Goal: Information Seeking & Learning: Compare options

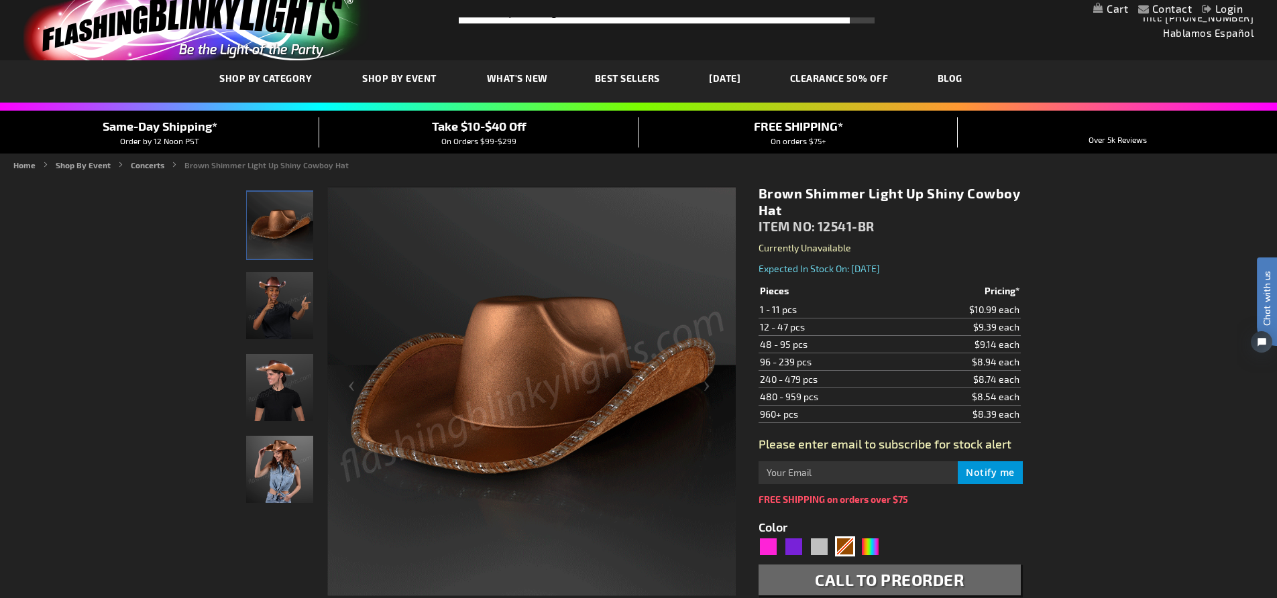
scroll to position [32, 0]
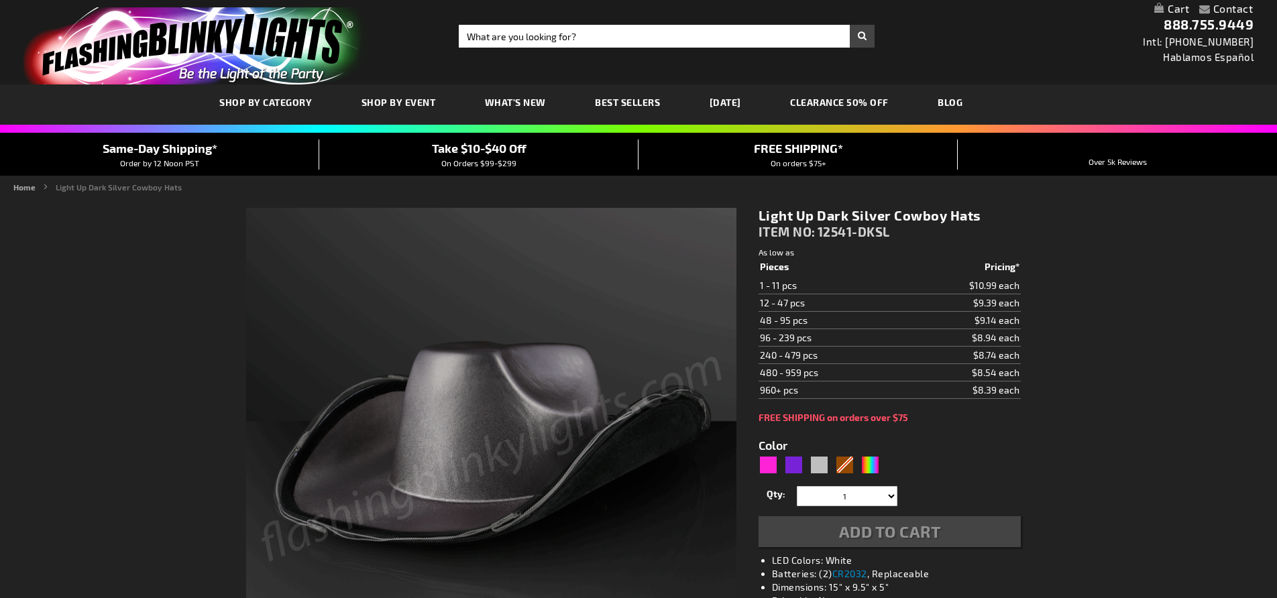
type input "5644"
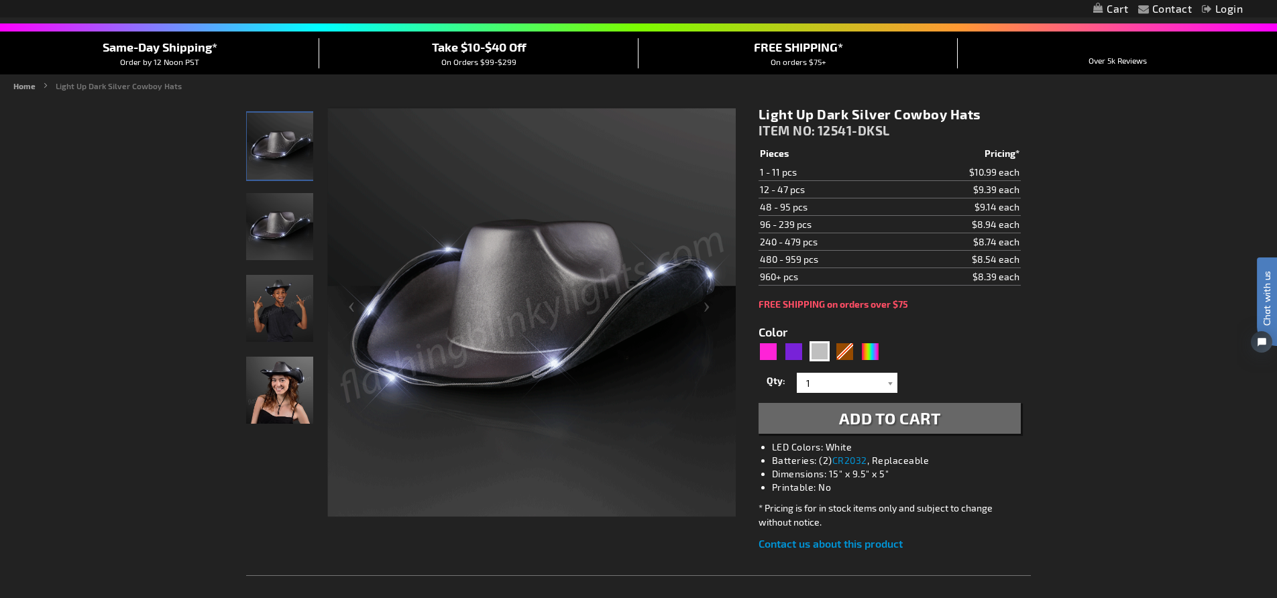
scroll to position [90, 0]
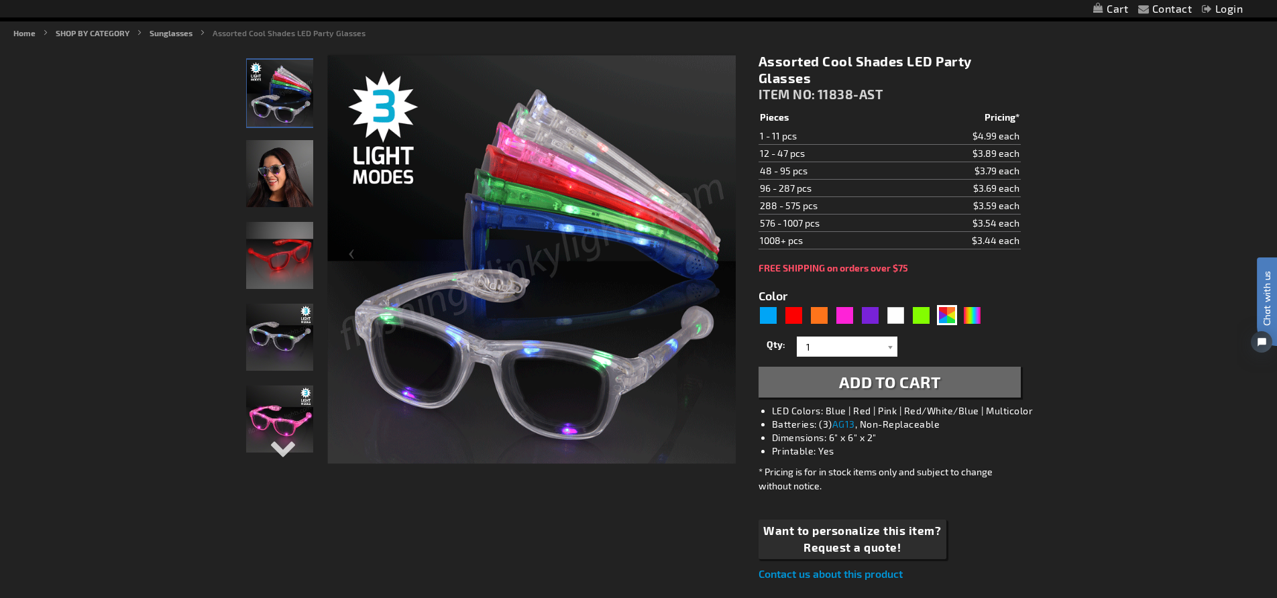
click at [288, 262] on img "Light Up Red LED Party Shades" at bounding box center [279, 255] width 67 height 67
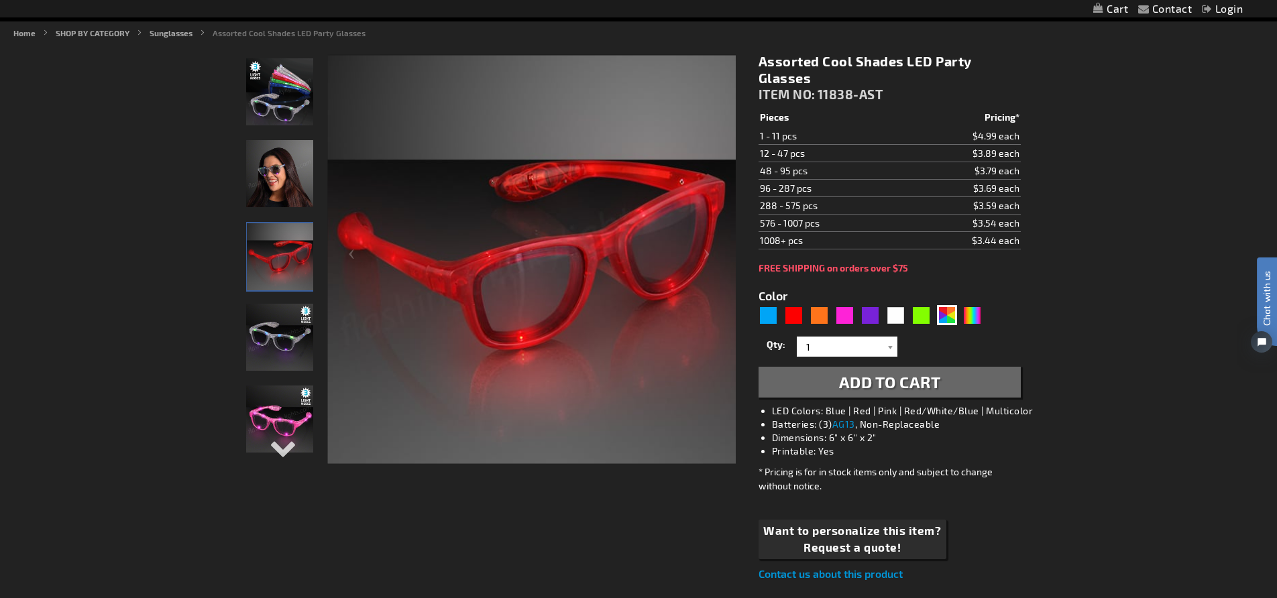
click at [281, 339] on img "Light Up Multicolor LED Party Shades" at bounding box center [279, 337] width 67 height 67
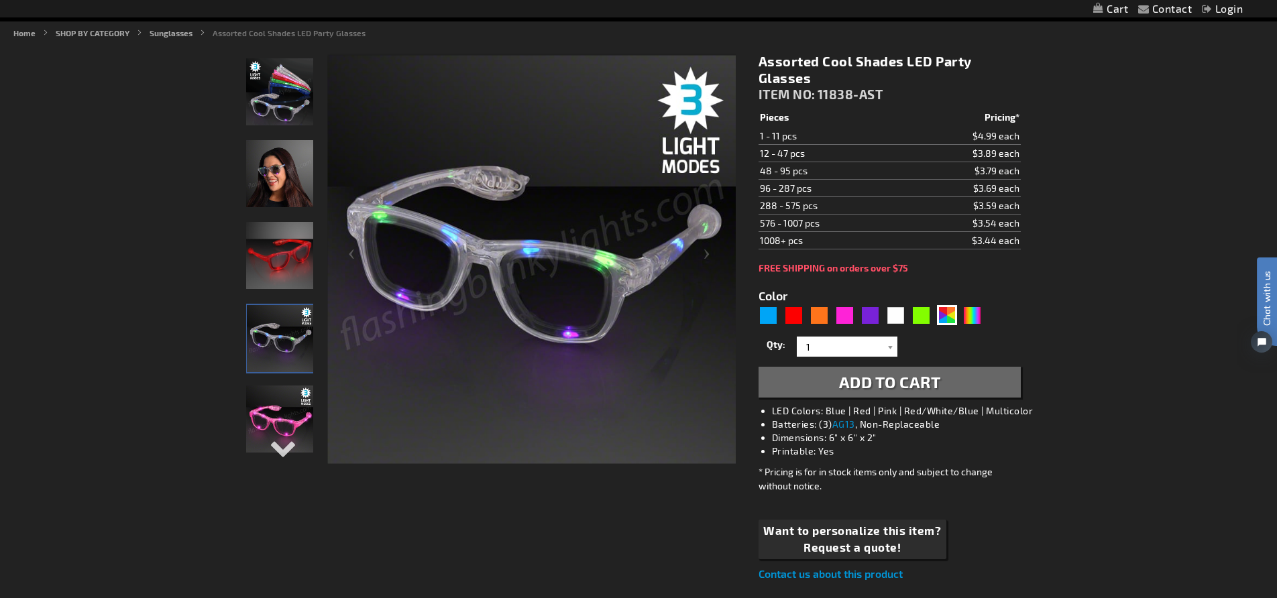
click at [283, 114] on img "Light Up Assorted Colors LED Party Shades" at bounding box center [279, 91] width 67 height 67
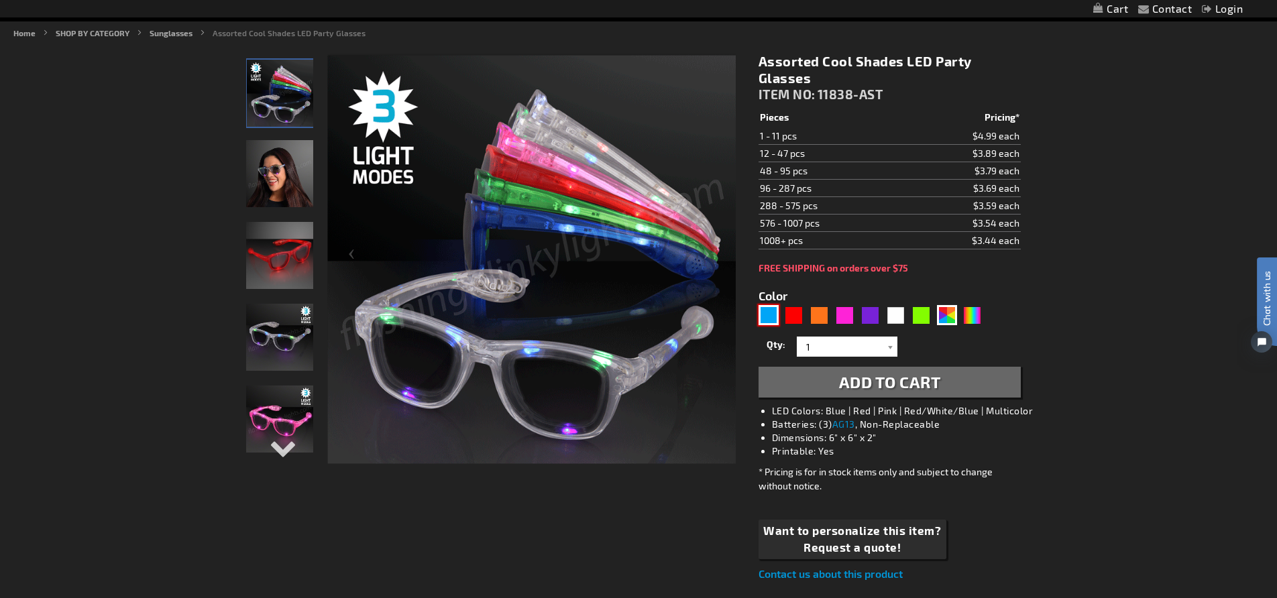
click at [775, 313] on div "Blue" at bounding box center [768, 315] width 20 height 20
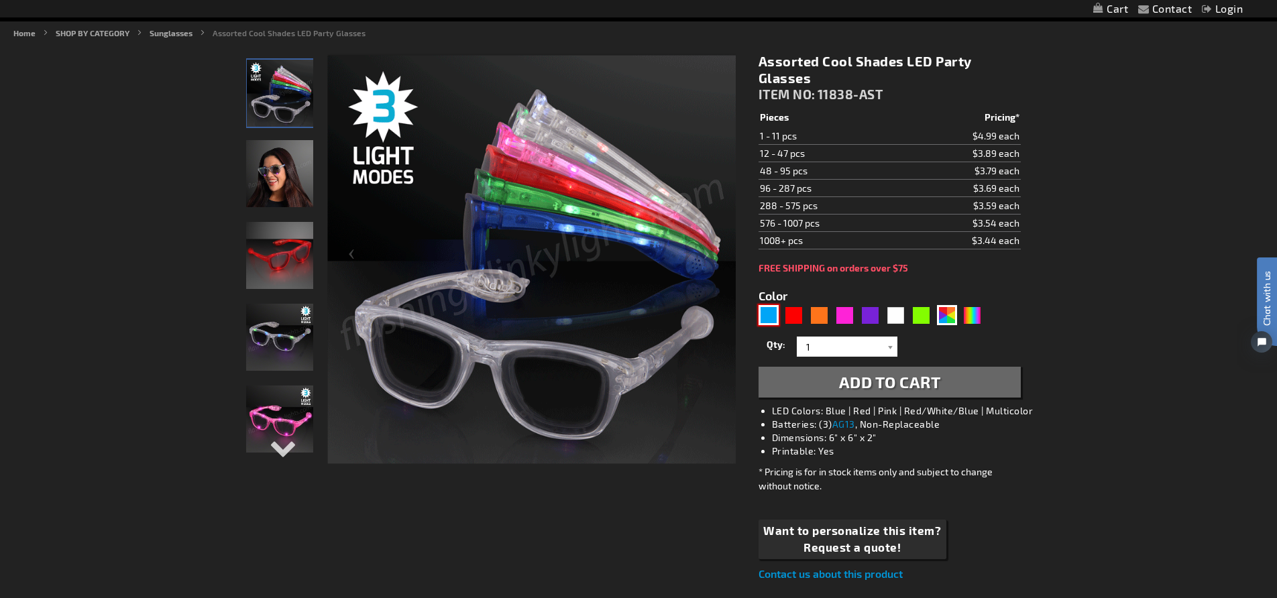
type input "5629"
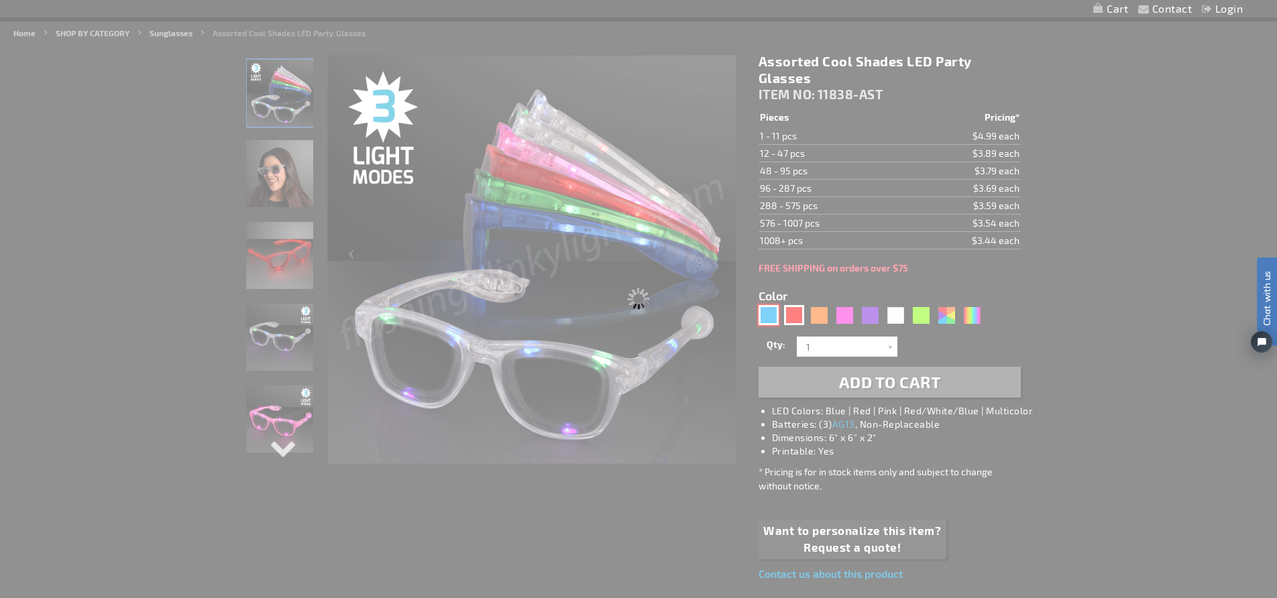
type input "11838-BL"
type input "Customize - Blue Cool Shades Light Up Party Glasses - ITEM NO: 11838-BL"
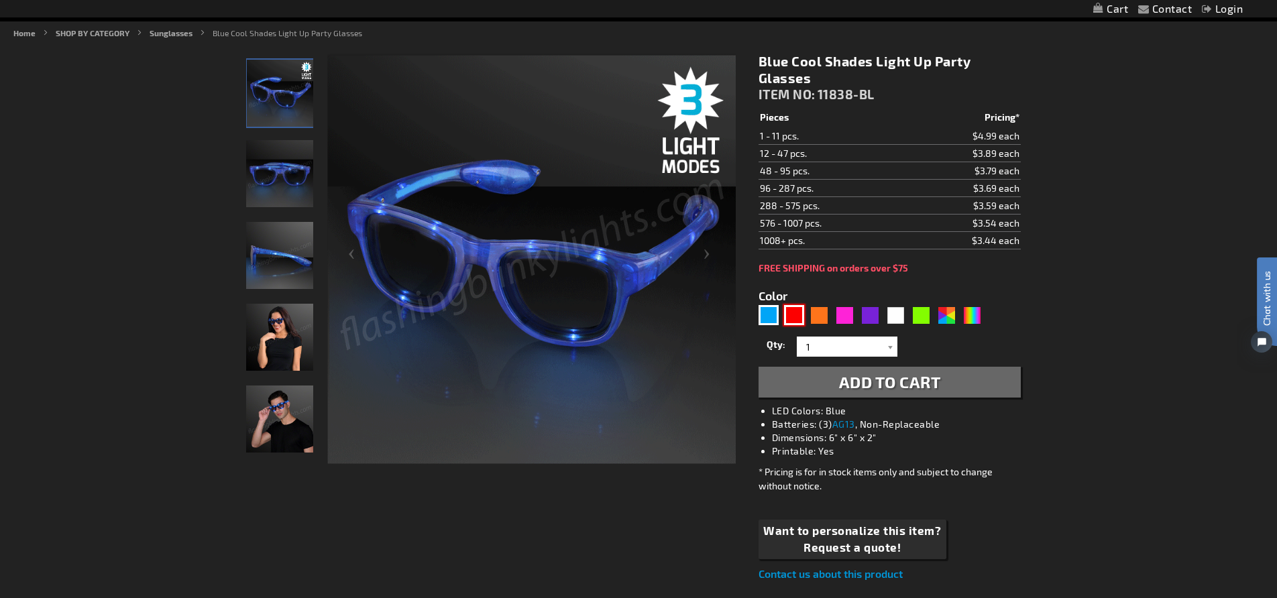
click at [793, 313] on div "Red" at bounding box center [794, 315] width 20 height 20
type input "5641"
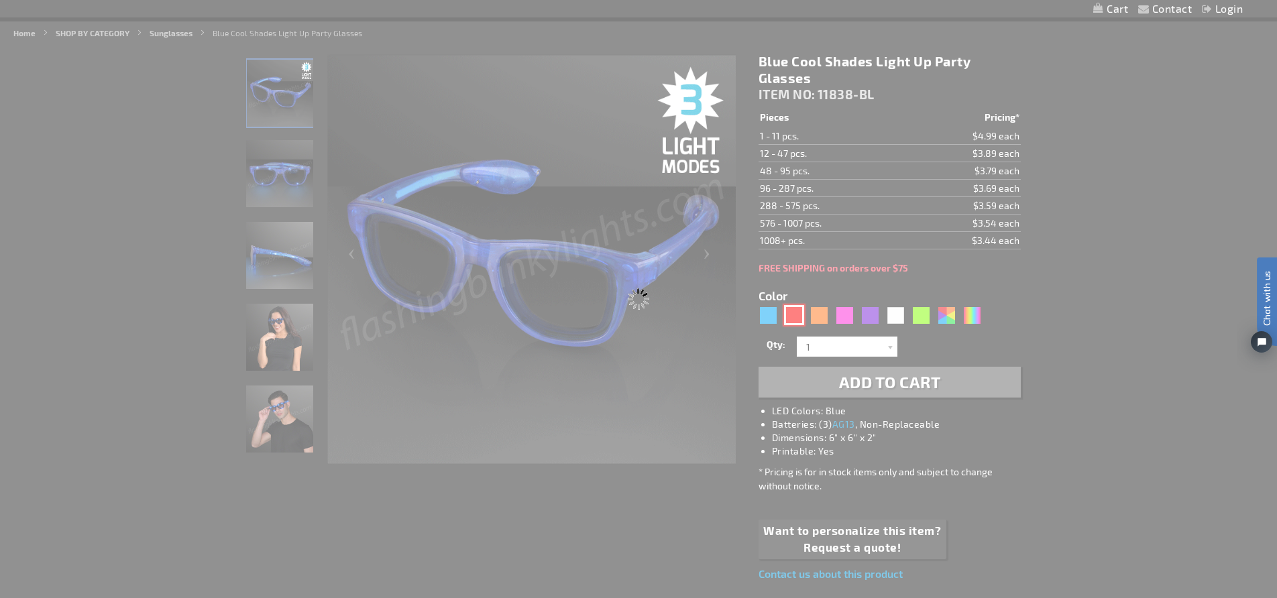
type input "11838-RD"
type input "Customize - Red Cool Shades LED Party Glasses - ITEM NO: 11838-RD"
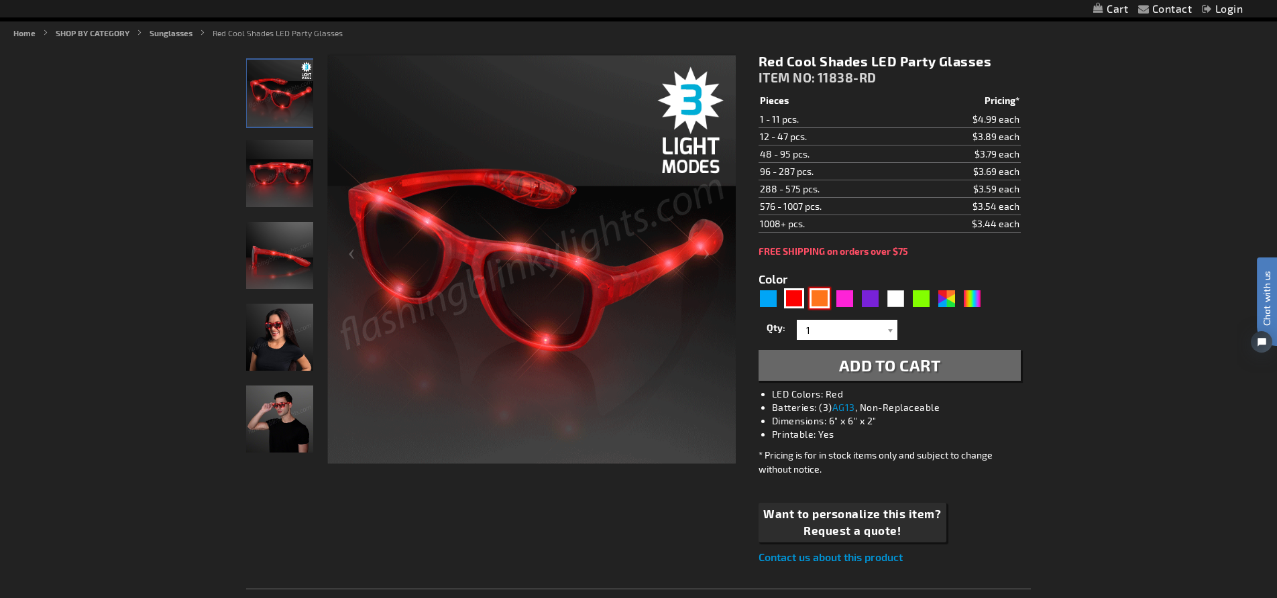
click at [821, 298] on div "Orange" at bounding box center [819, 298] width 20 height 20
type input "5637"
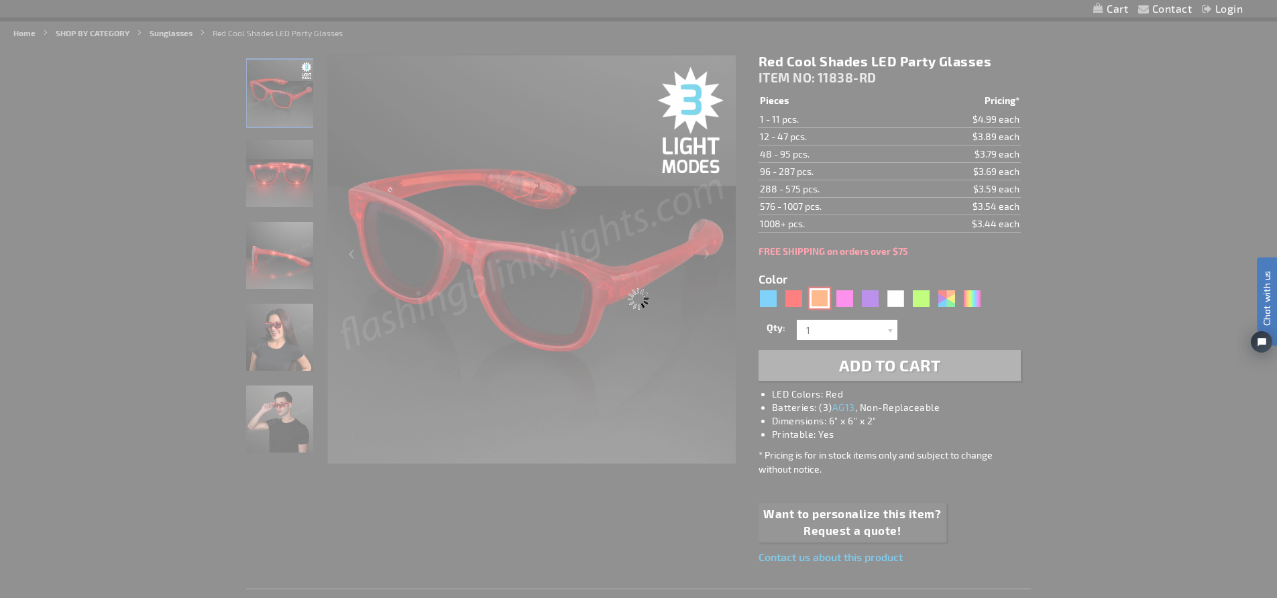
type input "11838-OR"
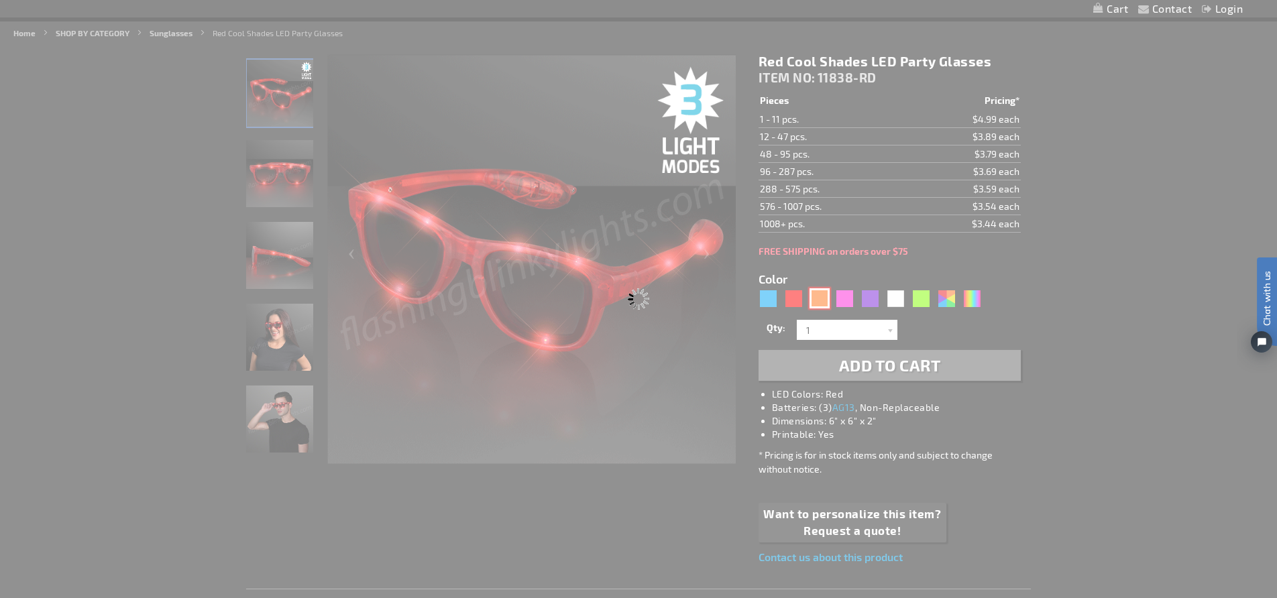
type input "Customize - Cool Shades Orange LED Sunglasses - ITEM NO: 11838-OR"
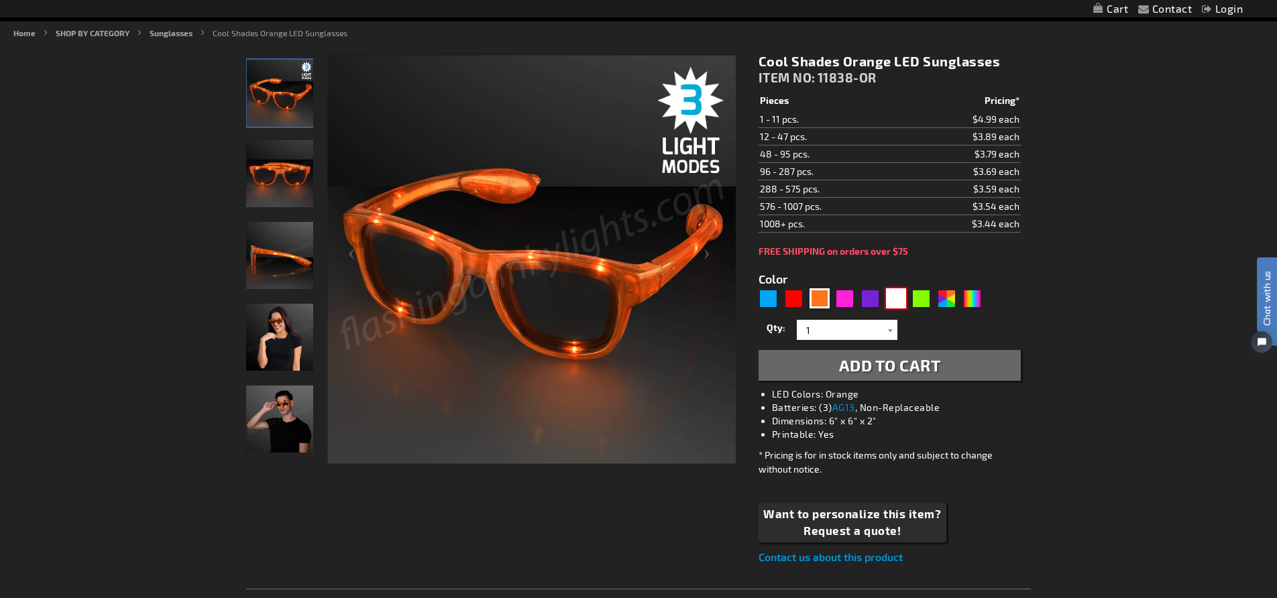
click at [889, 297] on div "White" at bounding box center [896, 298] width 20 height 20
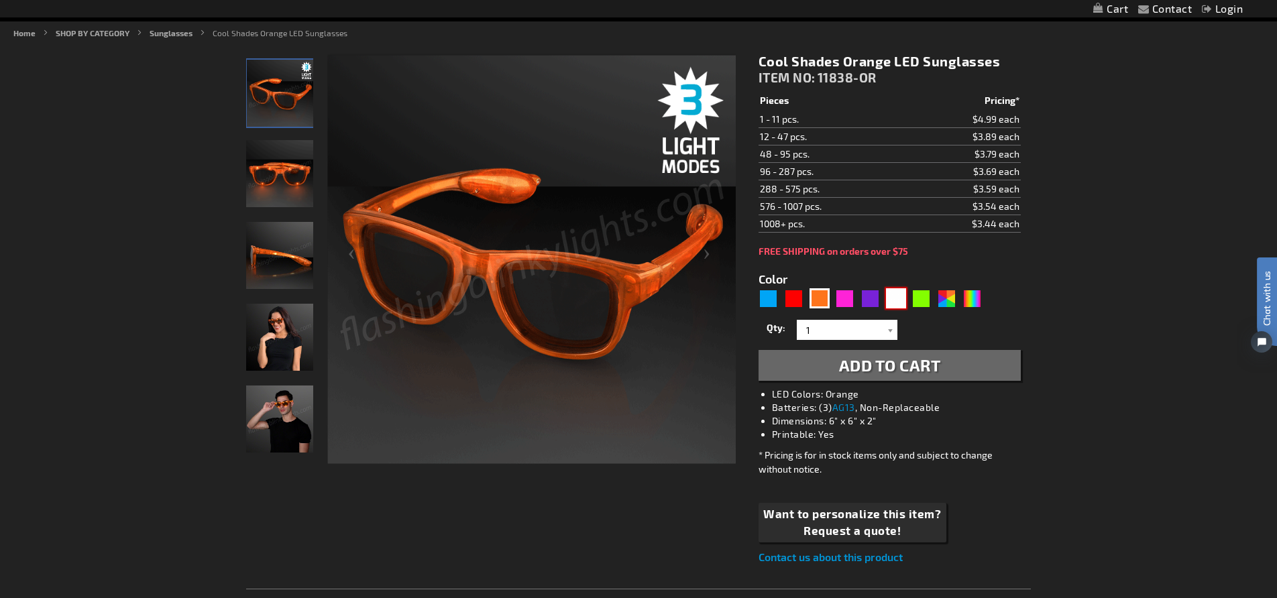
type input "5646"
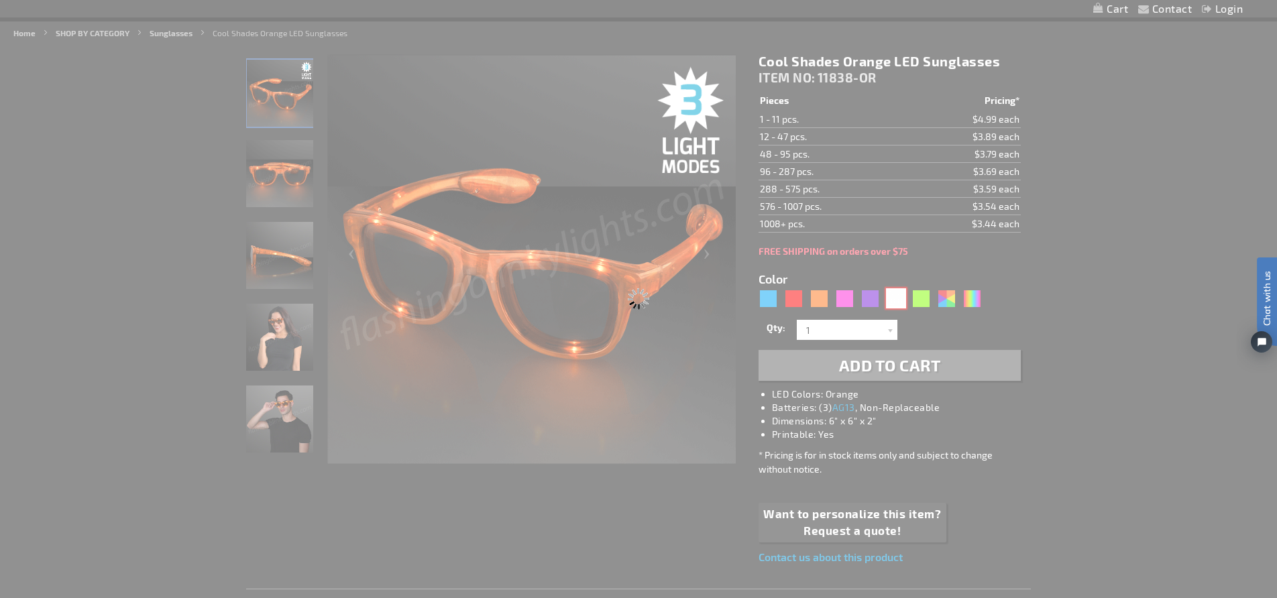
type input "11838-WT"
type input "Customize - White LED Cool Shades Party Glasses - ITEM NO: 11838-WT"
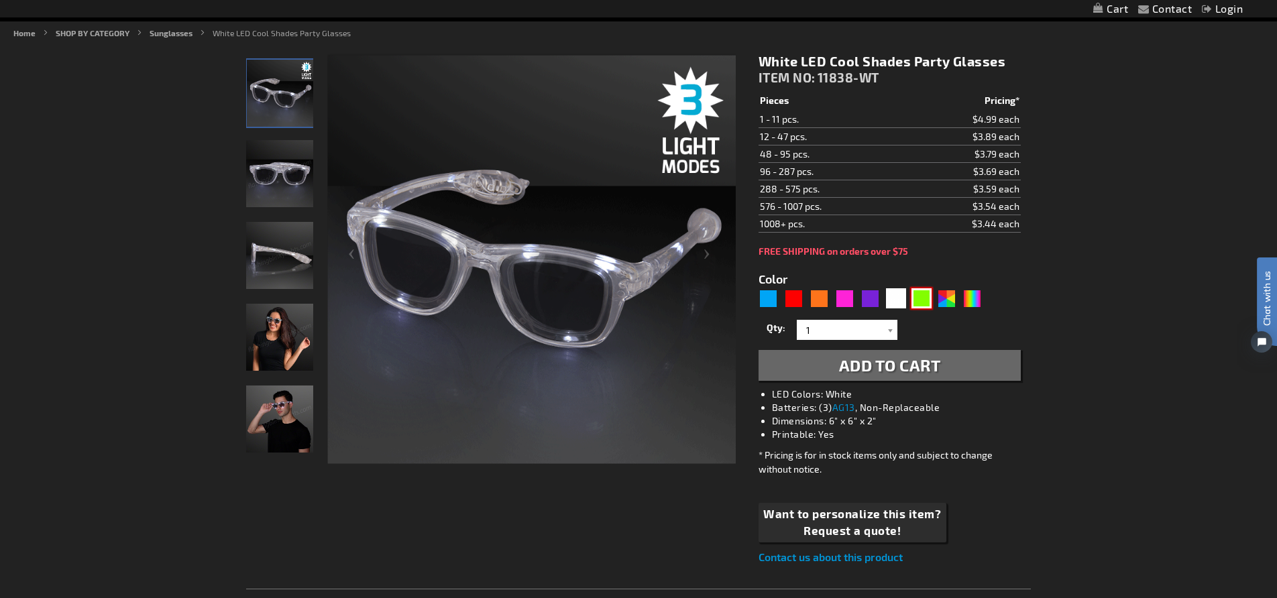
click at [925, 294] on div "Green" at bounding box center [921, 298] width 20 height 20
type input "5648"
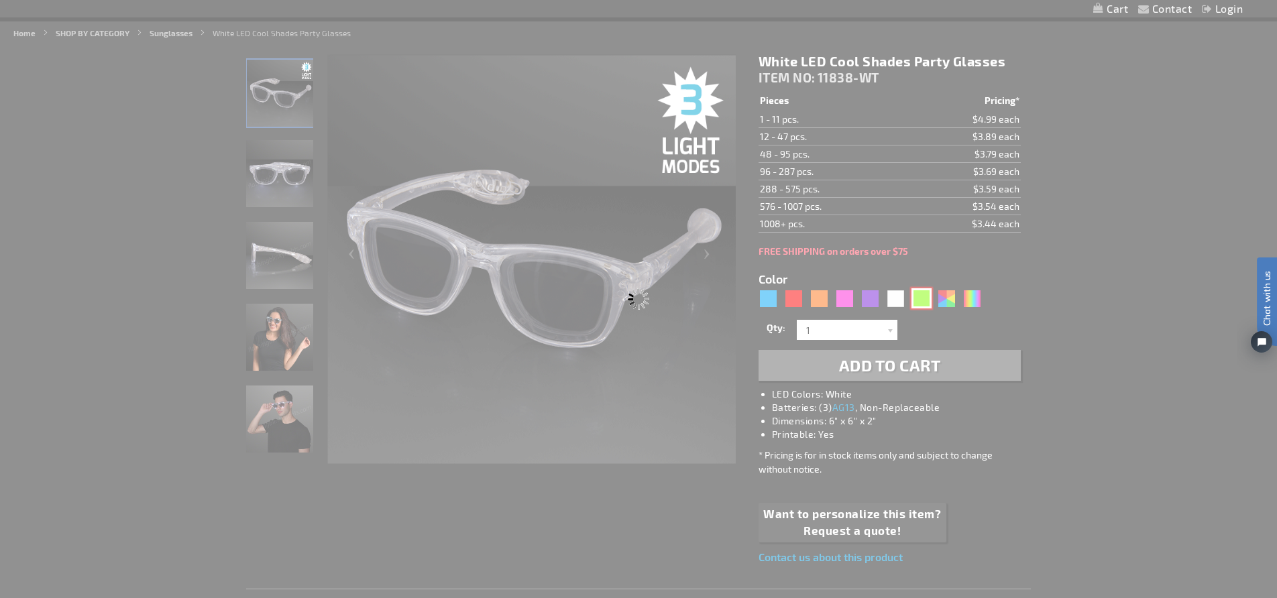
type input "11838-GN"
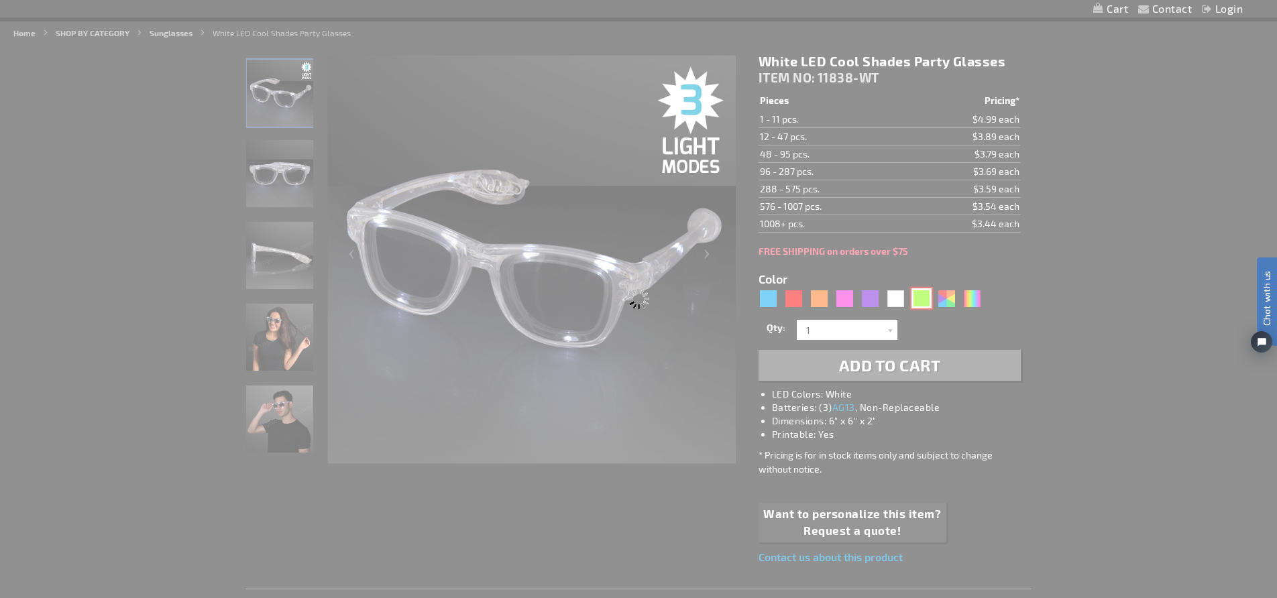
type input "Customize - Green Light Up LED Sunglasses - ITEM NO: 11838-GN"
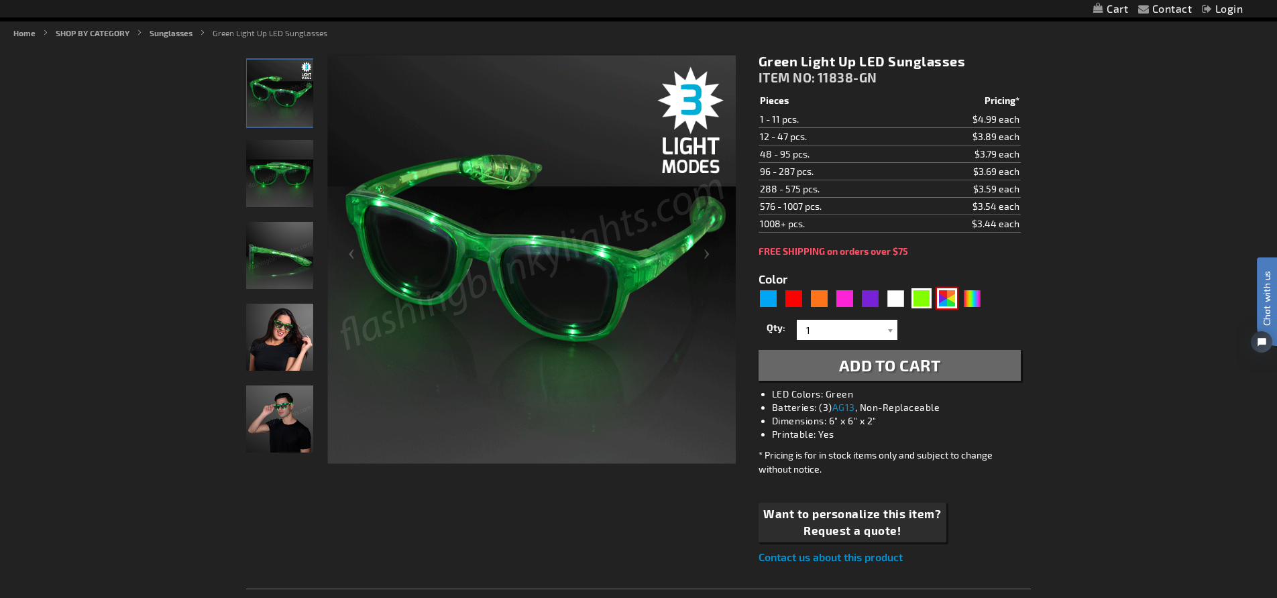
click at [952, 300] on div "AST" at bounding box center [947, 298] width 20 height 20
type input "5630"
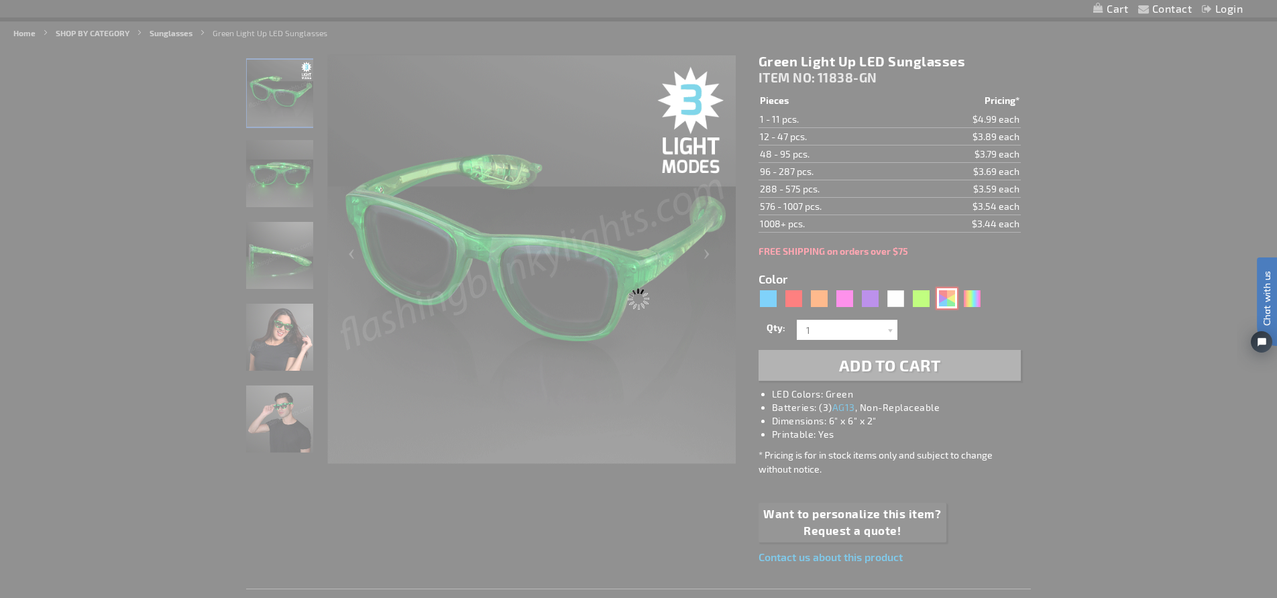
type input "11838-AST"
type input "Customize - Assorted Cool Shades LED Party Glasses - ITEM NO: 11838-AST"
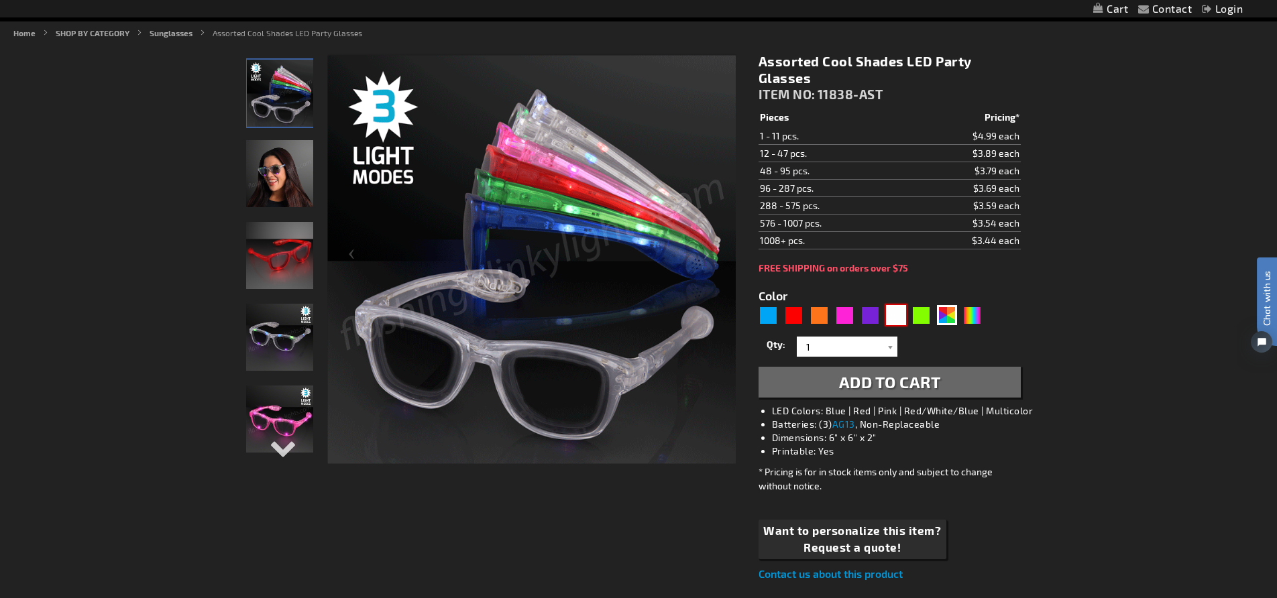
click at [901, 317] on div "White" at bounding box center [896, 315] width 20 height 20
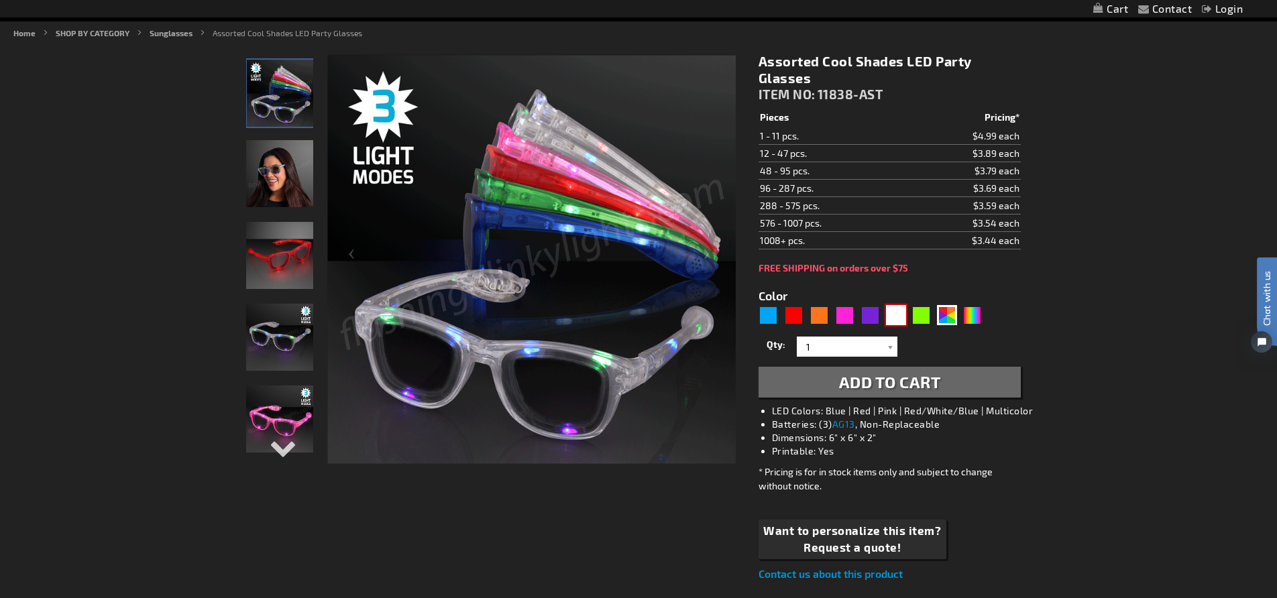
type input "5646"
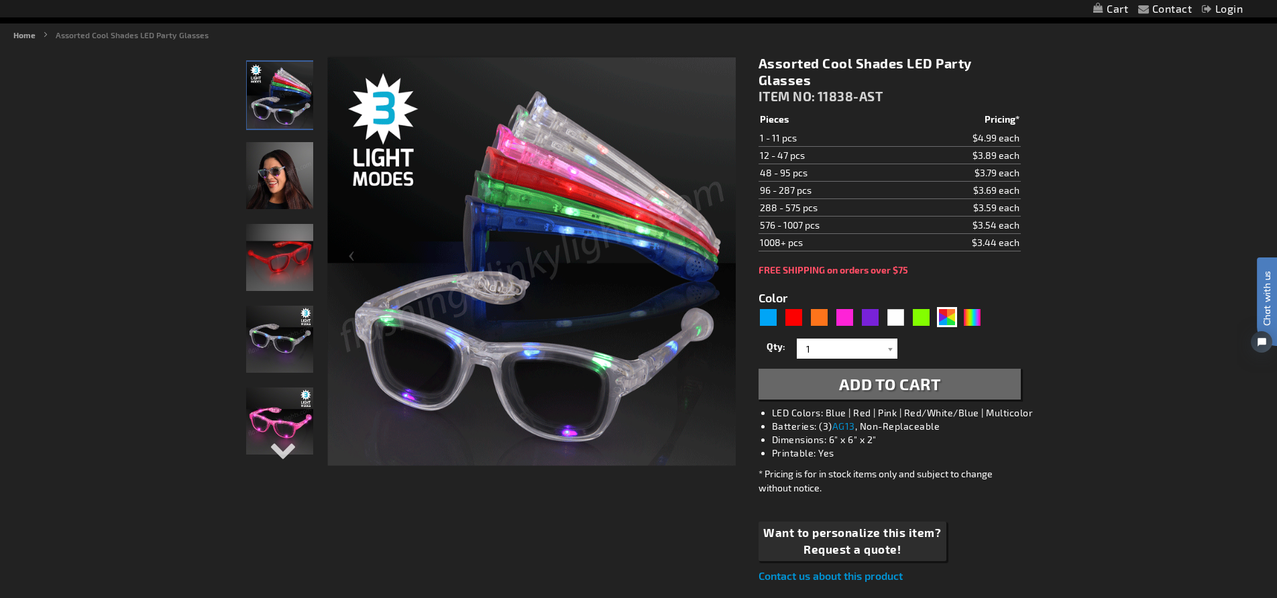
click at [286, 202] on img "Female wearing Light Up Assorted Colors LED Party Shades" at bounding box center [279, 175] width 67 height 67
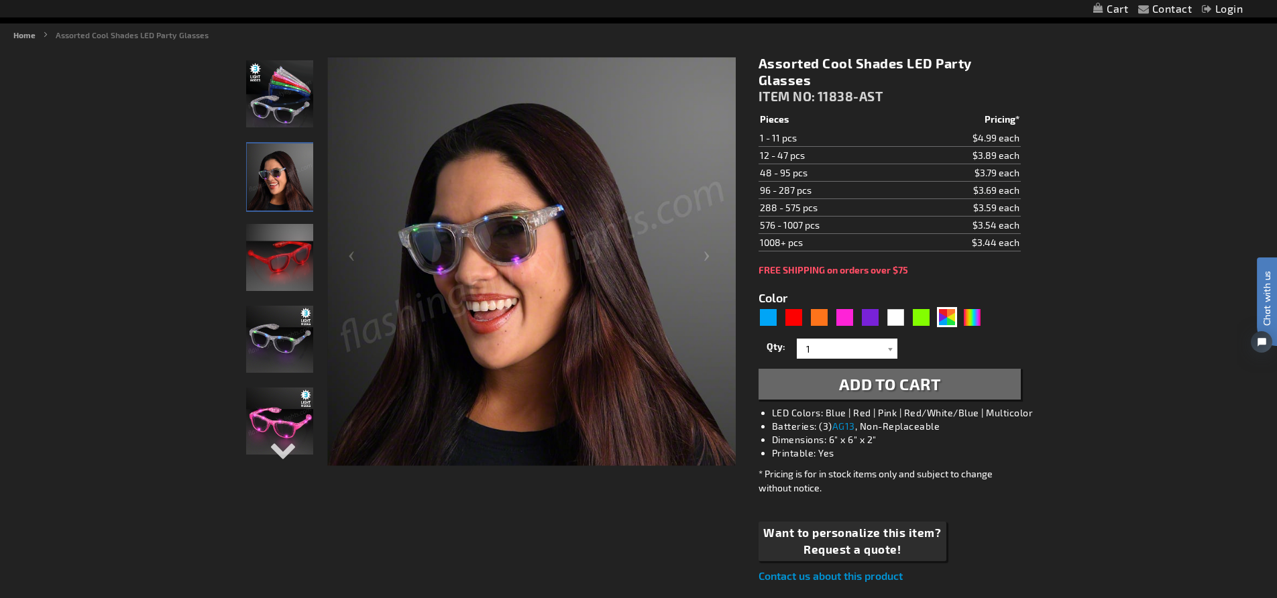
click at [293, 284] on img "Light Up Red LED Party Shades" at bounding box center [279, 257] width 67 height 67
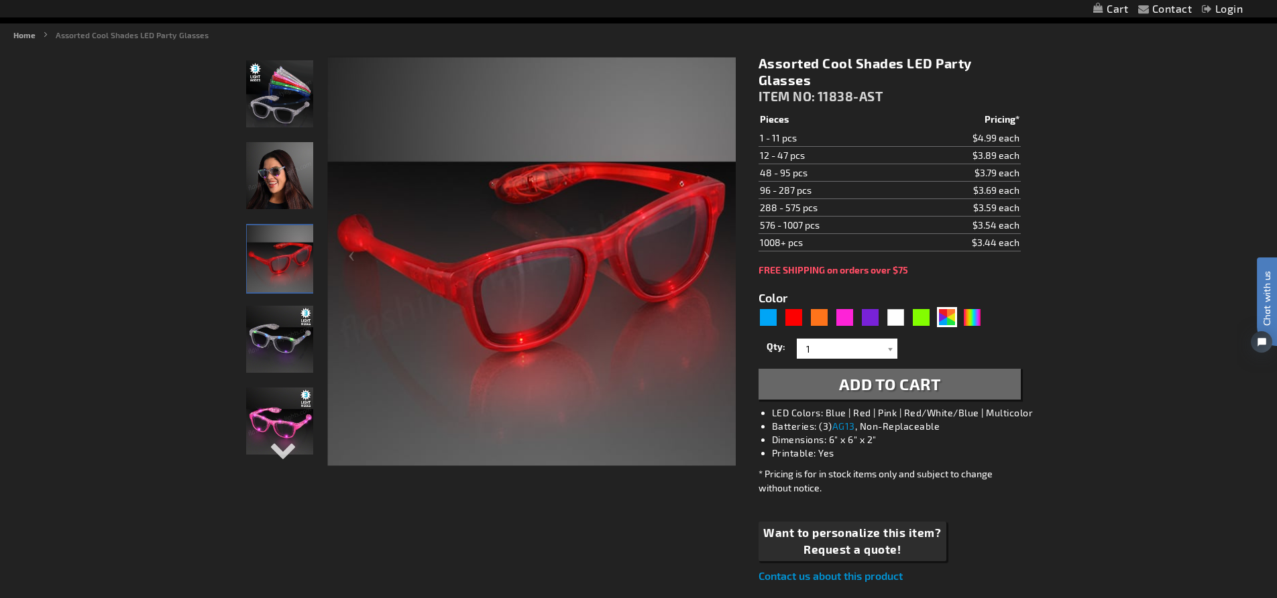
click at [290, 344] on img "Light Up Multicolor LED Party Shades" at bounding box center [279, 339] width 67 height 67
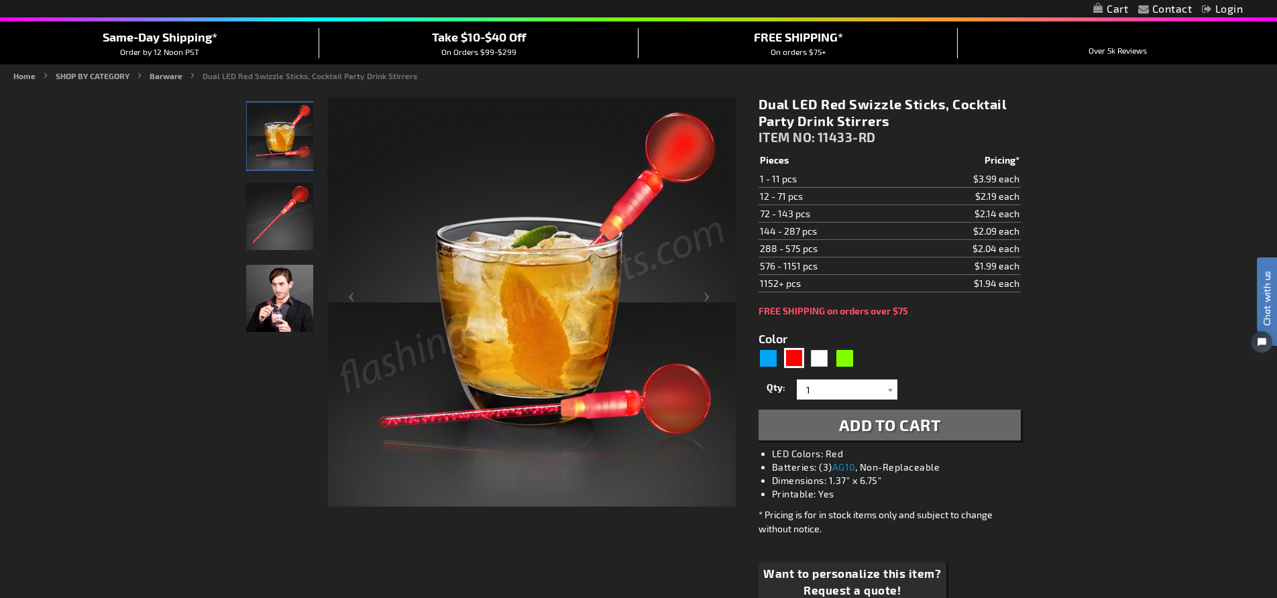
scroll to position [109, 0]
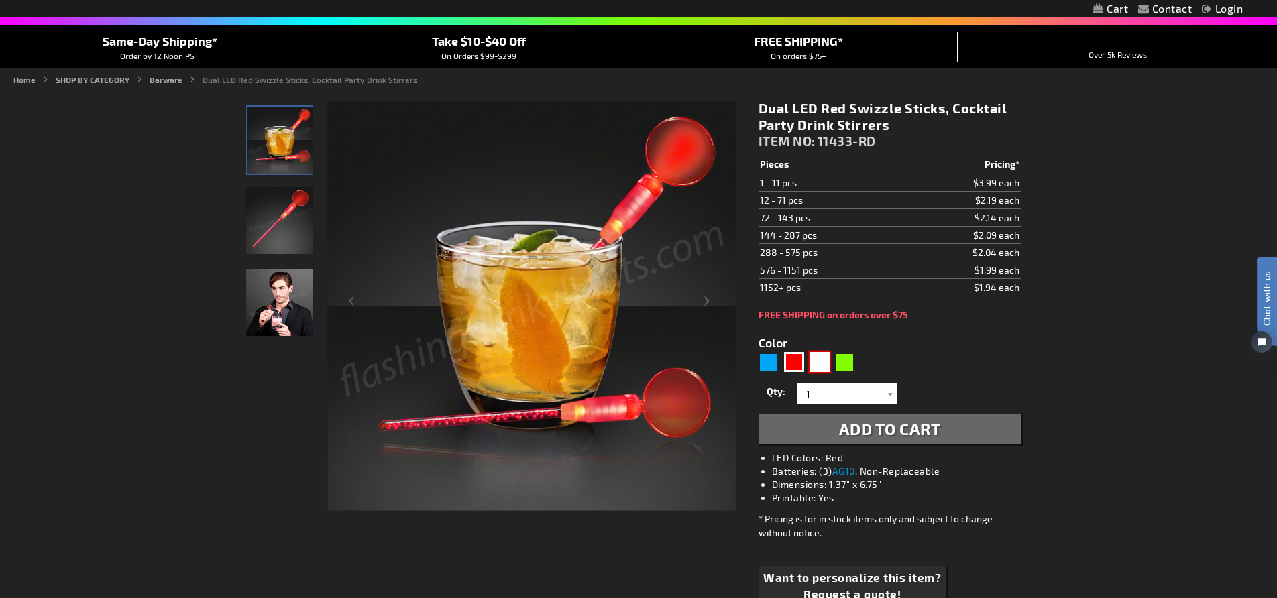
click at [815, 354] on div "White" at bounding box center [819, 362] width 20 height 20
type input "5646"
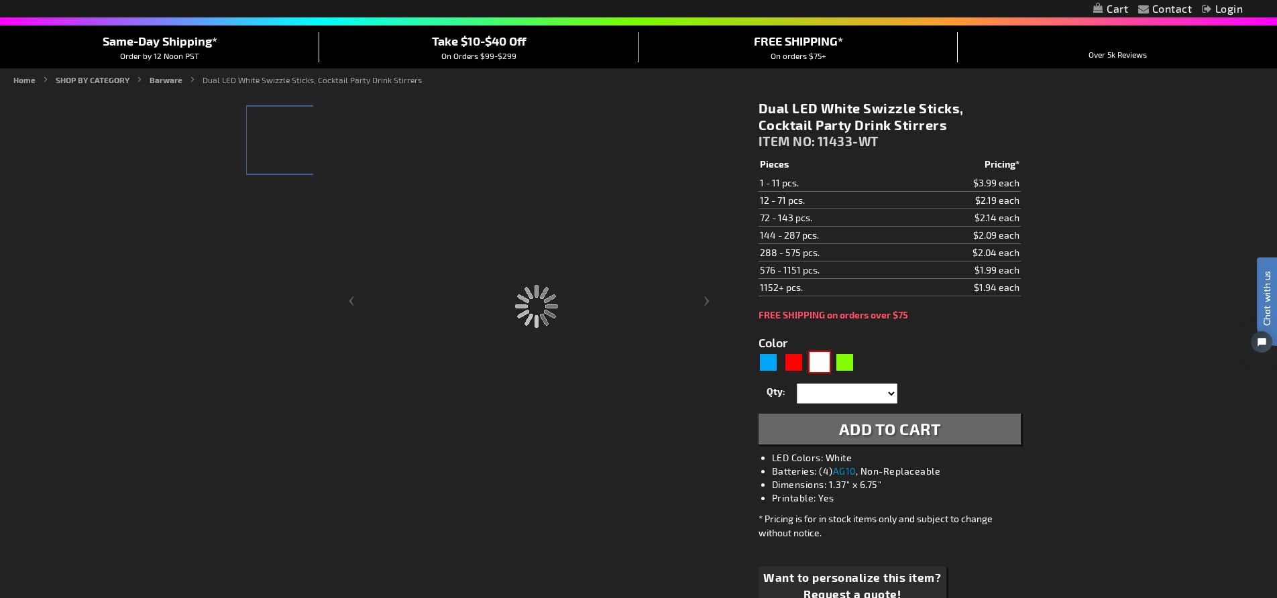
type input "11433-WT"
type input "Customize - Dual LED White Swizzle Sticks, Cocktail Party Drink Stirrers - ITEM…"
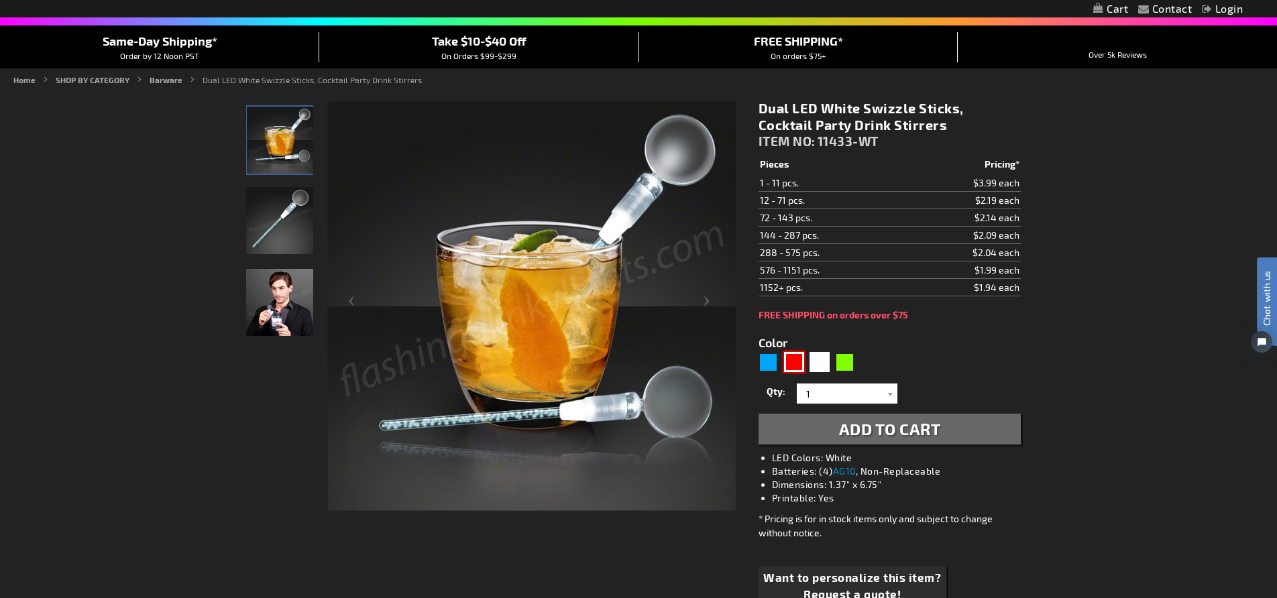
click at [795, 363] on div "Red" at bounding box center [794, 362] width 20 height 20
type input "5641"
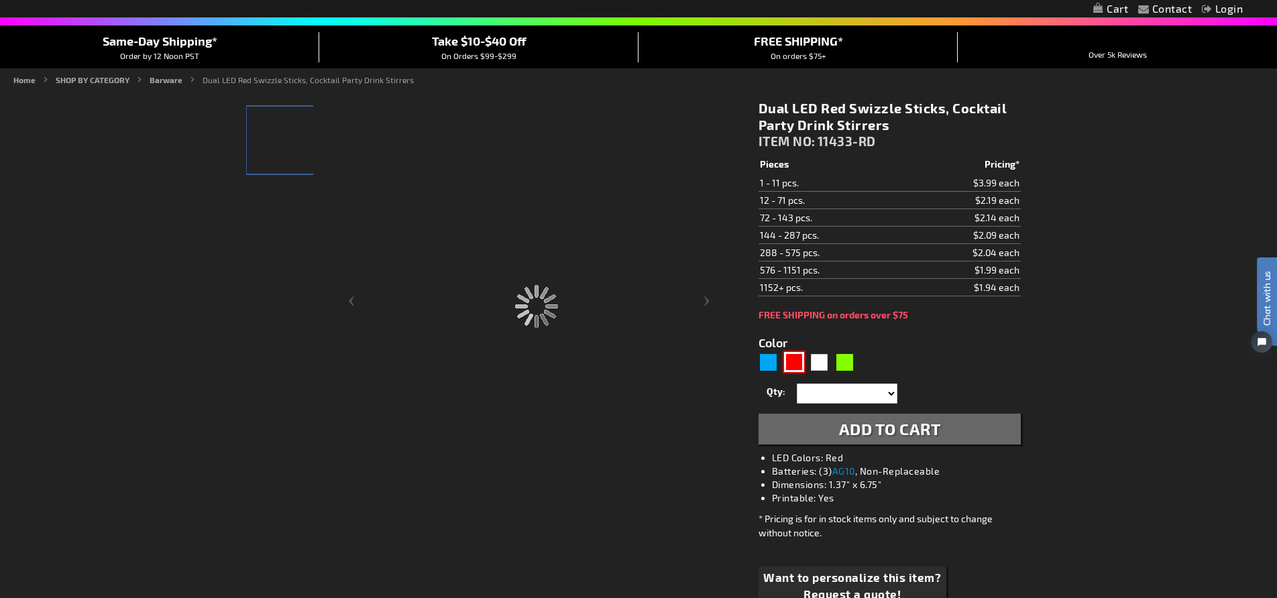
type input "11433-RD"
type input "Customize - Dual LED Red Swizzle Sticks, Cocktail Party Drink Stirrers - ITEM N…"
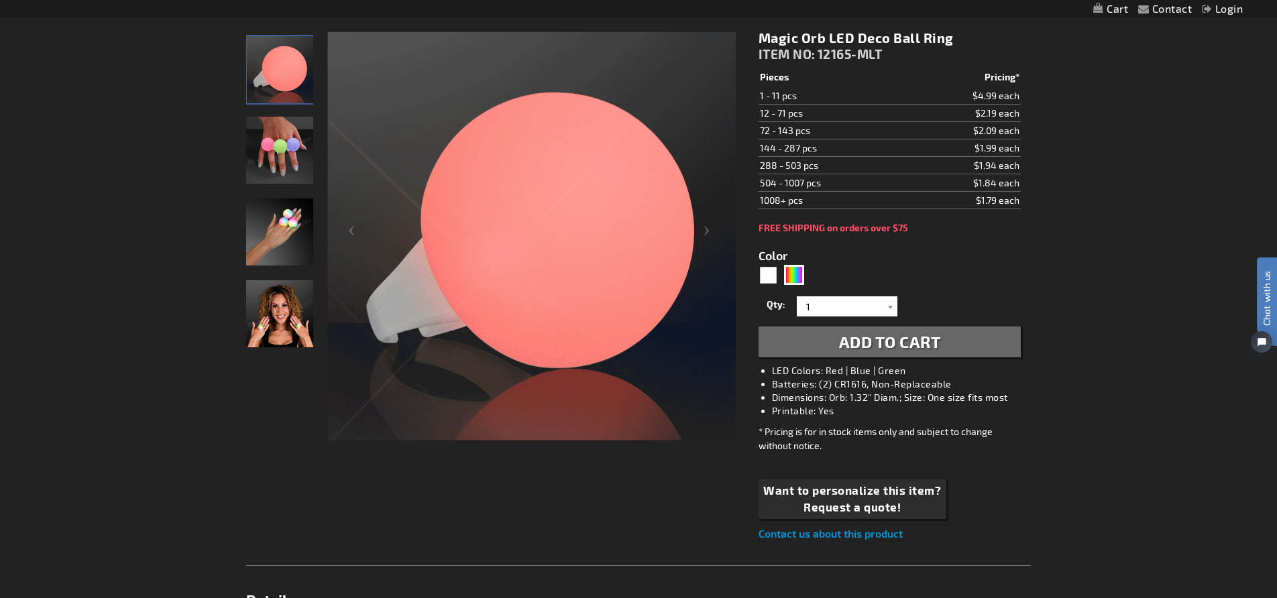
click at [298, 300] on img "Woman displaying Multicolor LED Light Up Deco Ball Ring" at bounding box center [279, 313] width 67 height 67
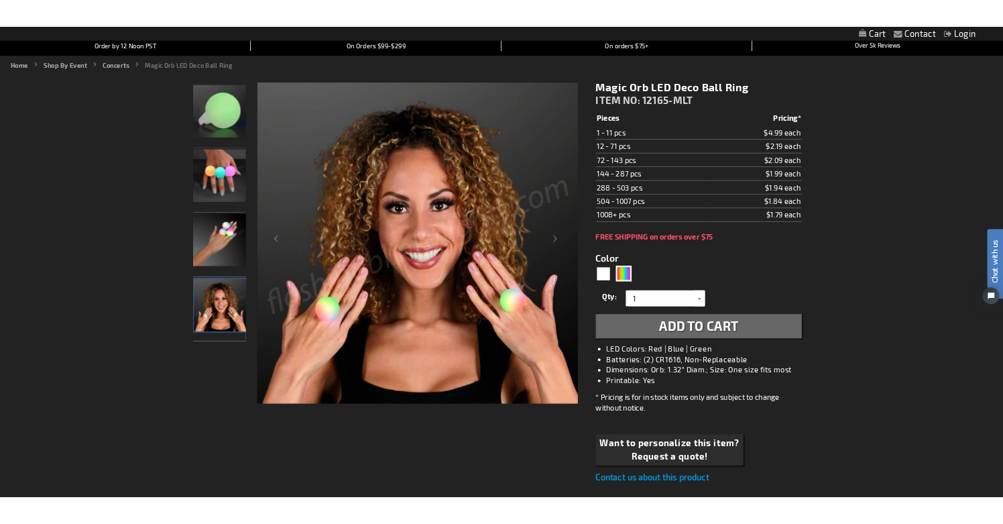
scroll to position [139, 0]
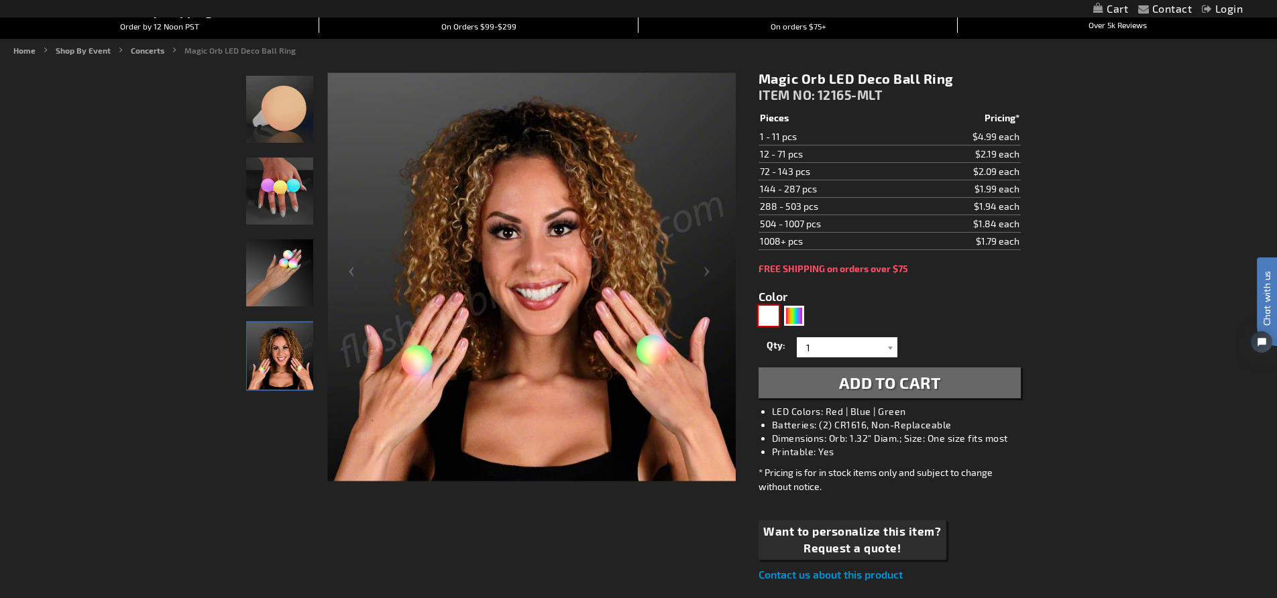
click at [766, 312] on div "White" at bounding box center [768, 316] width 20 height 20
type input "5646"
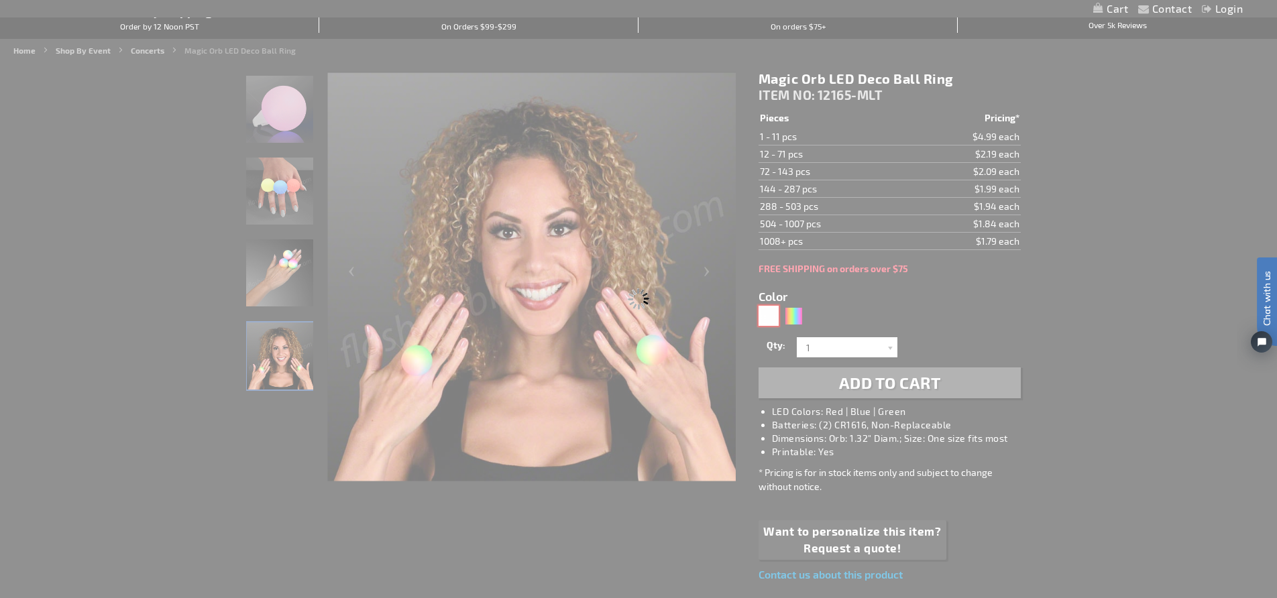
type input "12165-WT"
type input "Customize - White LED Magic Orb Deco Ring - ITEM NO: 12165-WT"
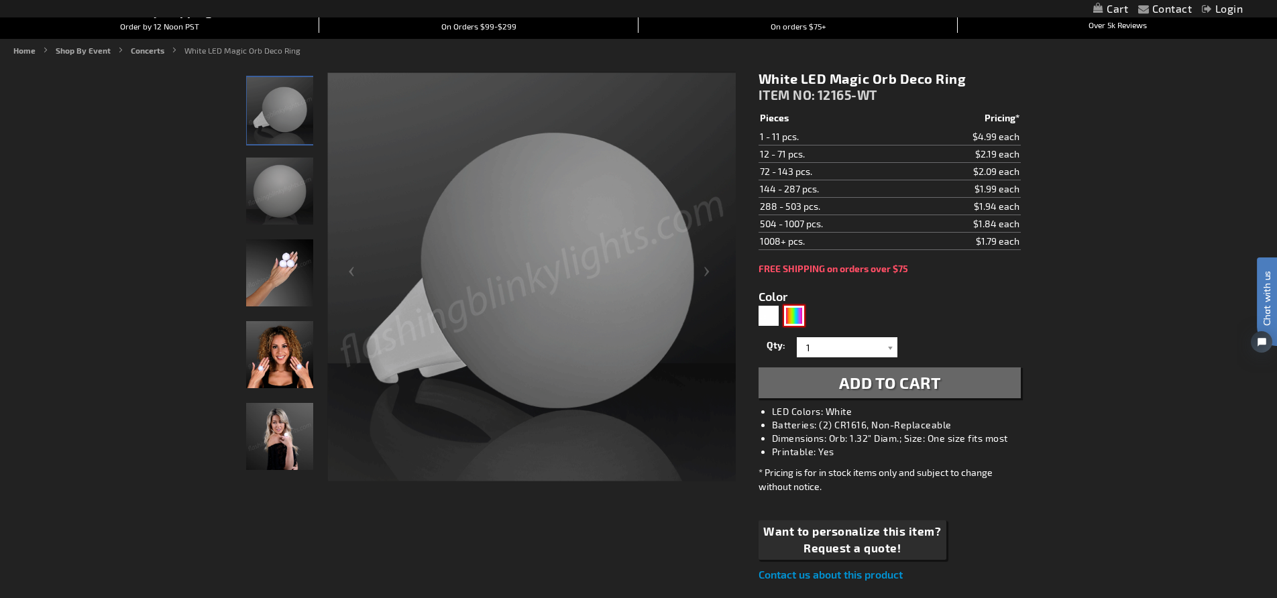
click at [793, 320] on div "Multicolor" at bounding box center [794, 316] width 20 height 20
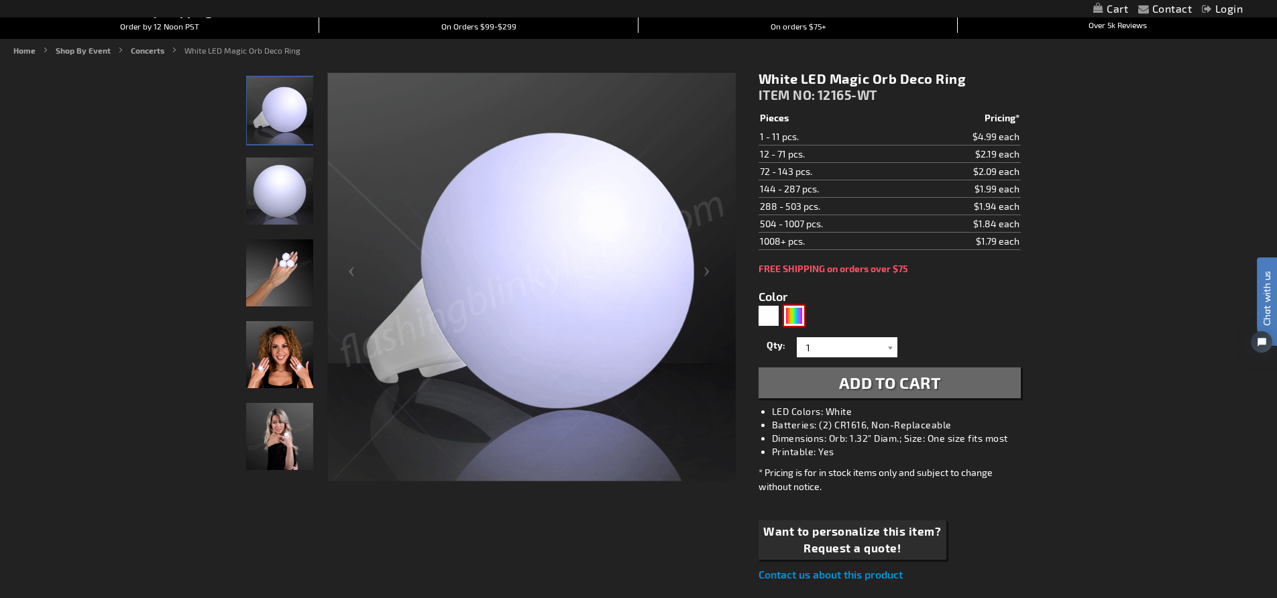
type input "5659"
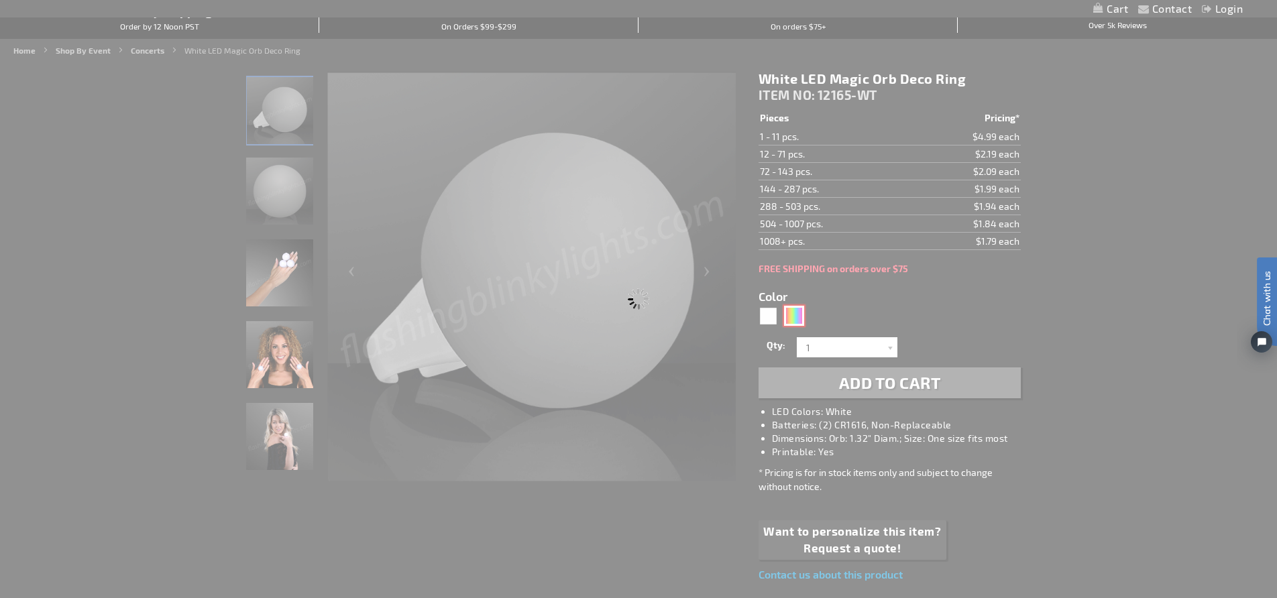
type input "12165-MLT"
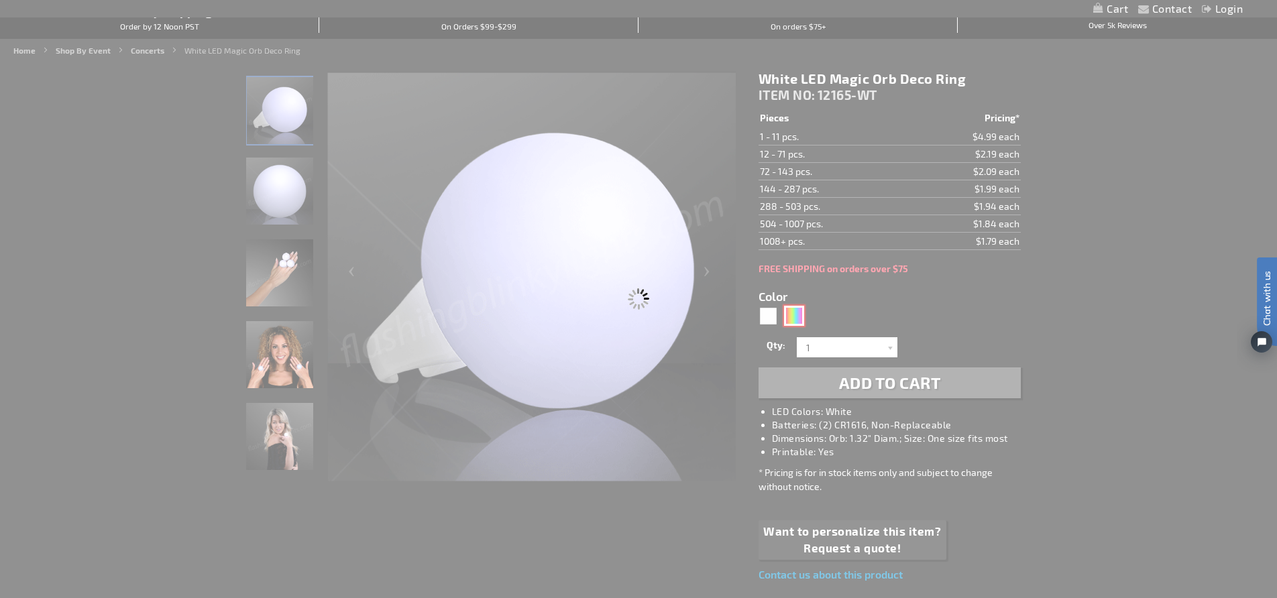
type input "Customize - Magic Orb LED Deco Ball Ring - ITEM NO: 12165-MLT"
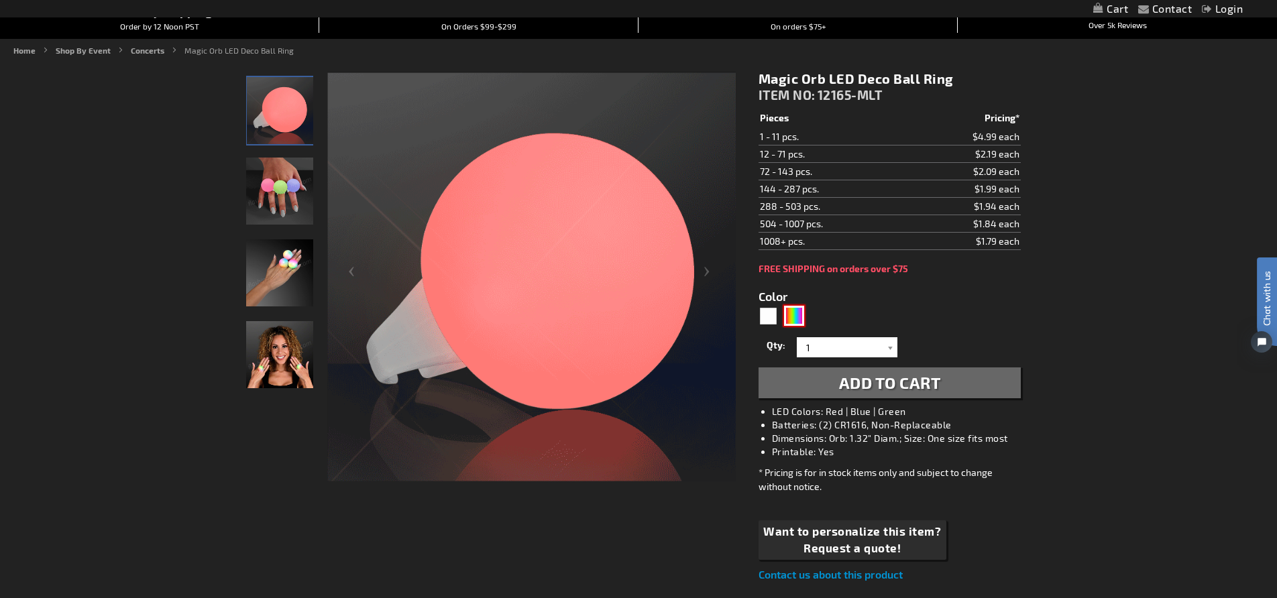
click at [256, 284] on img at bounding box center [279, 272] width 67 height 67
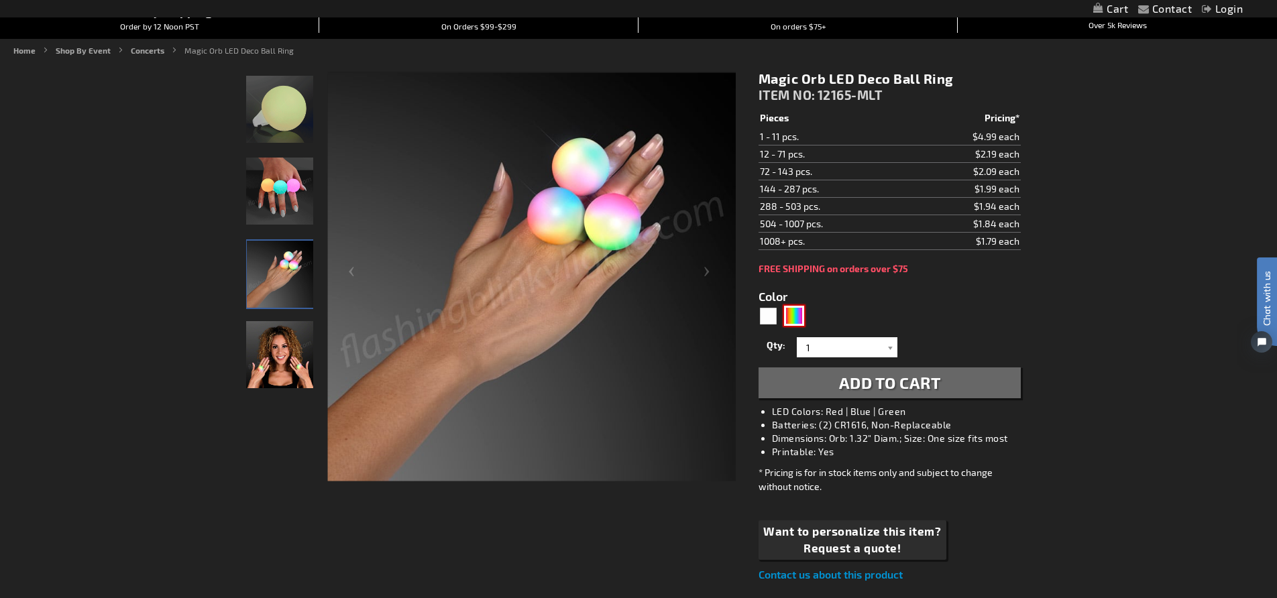
click at [266, 392] on div at bounding box center [279, 361] width 67 height 82
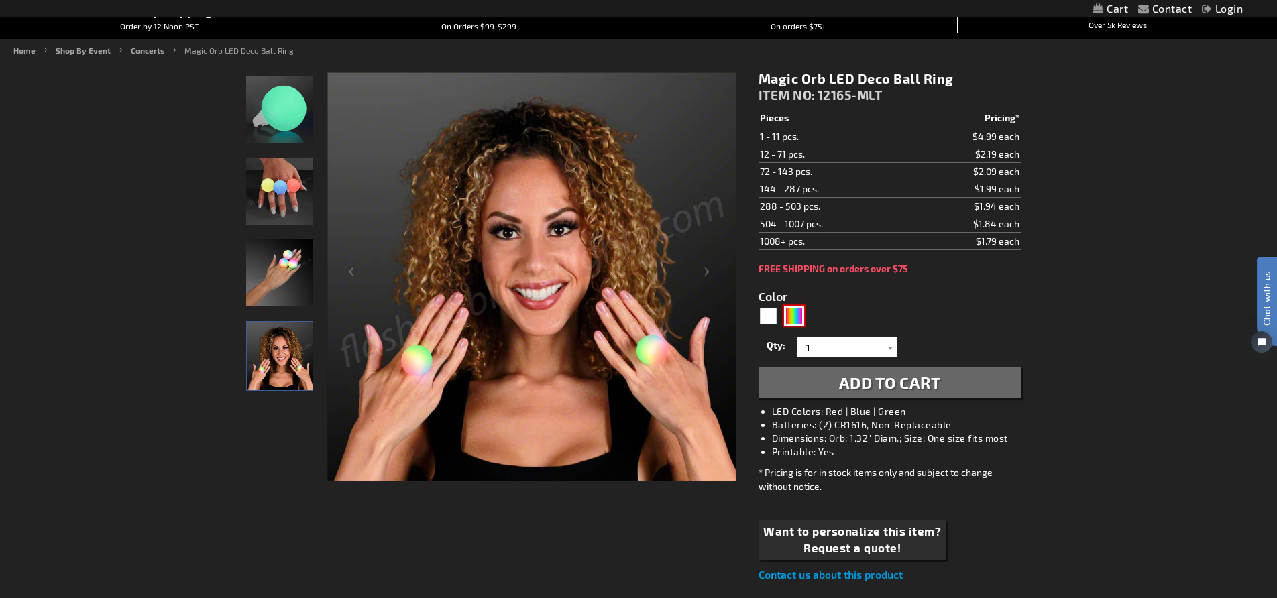
click at [286, 111] on img at bounding box center [279, 109] width 67 height 67
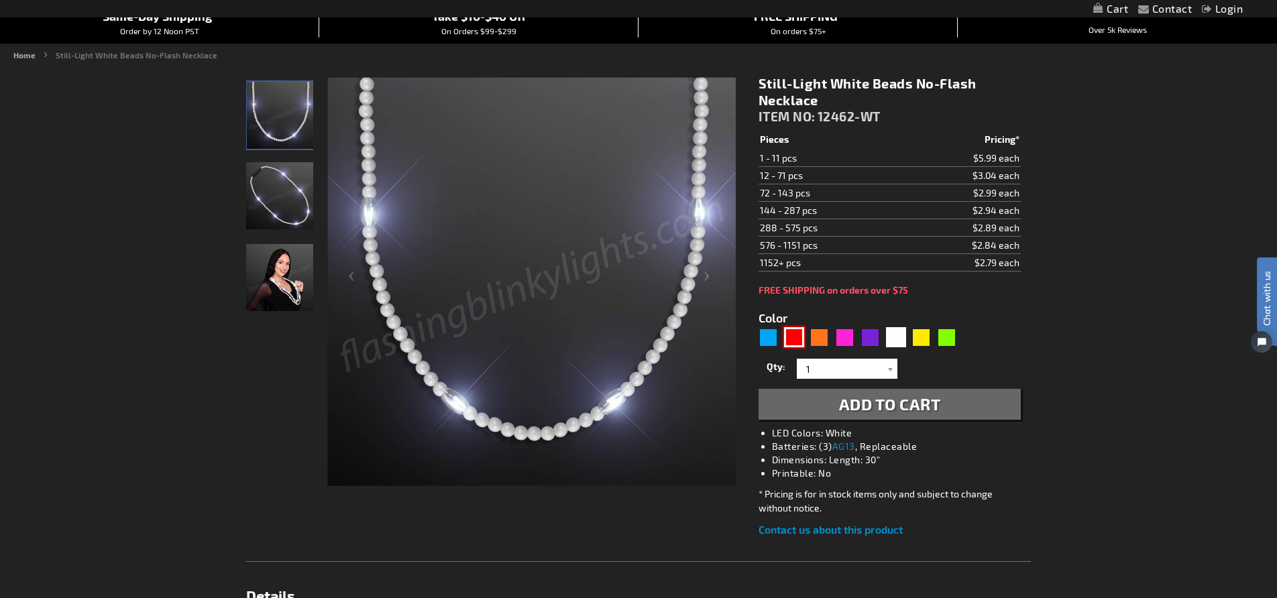
click at [787, 339] on div "Red" at bounding box center [794, 337] width 20 height 20
type input "5641"
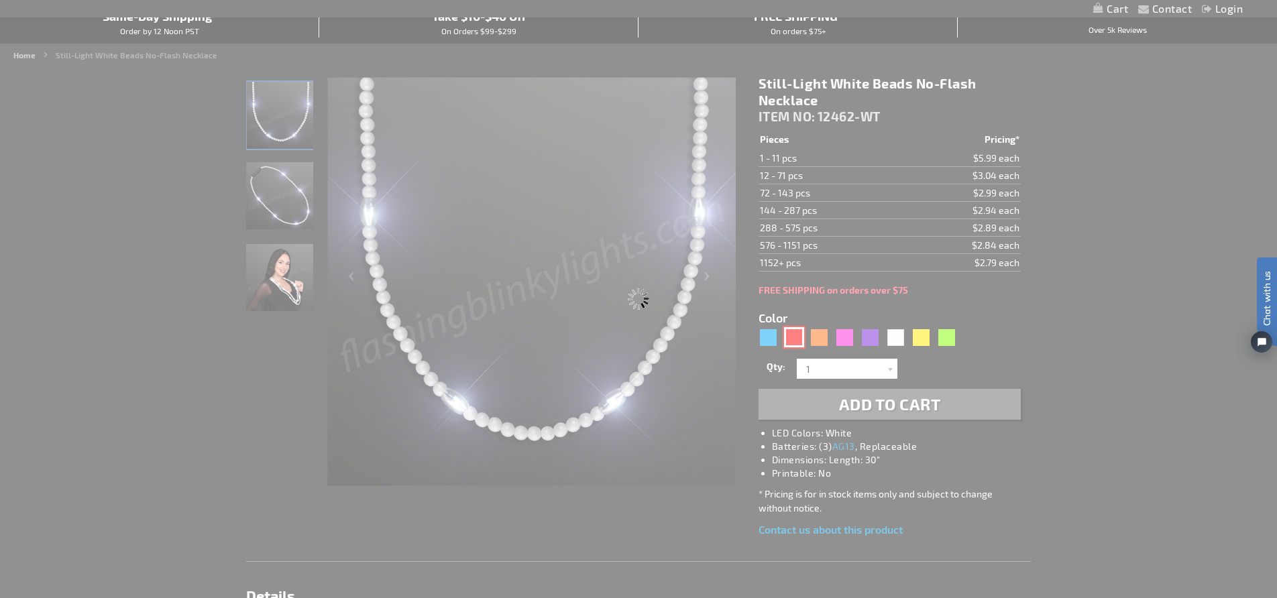
type input "12462-RD"
type input "Customize - Still-Light Red Beads No-Flash Necklace - ITEM NO: 12462-RD"
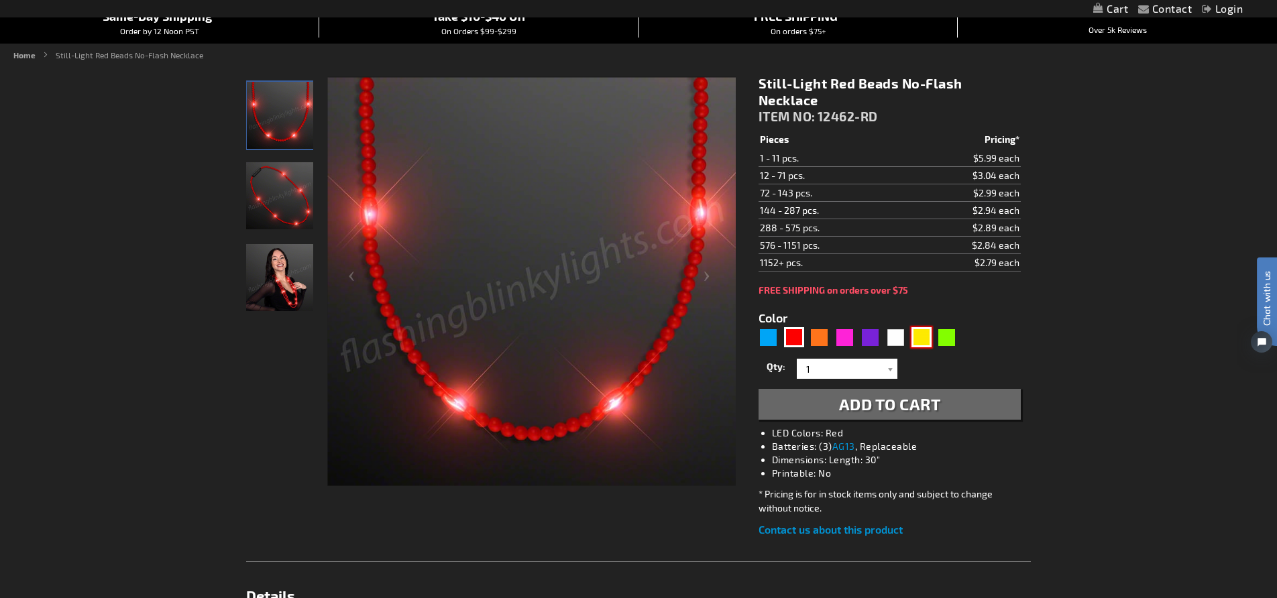
click at [920, 341] on div "Yellow" at bounding box center [921, 337] width 20 height 20
type input "5647"
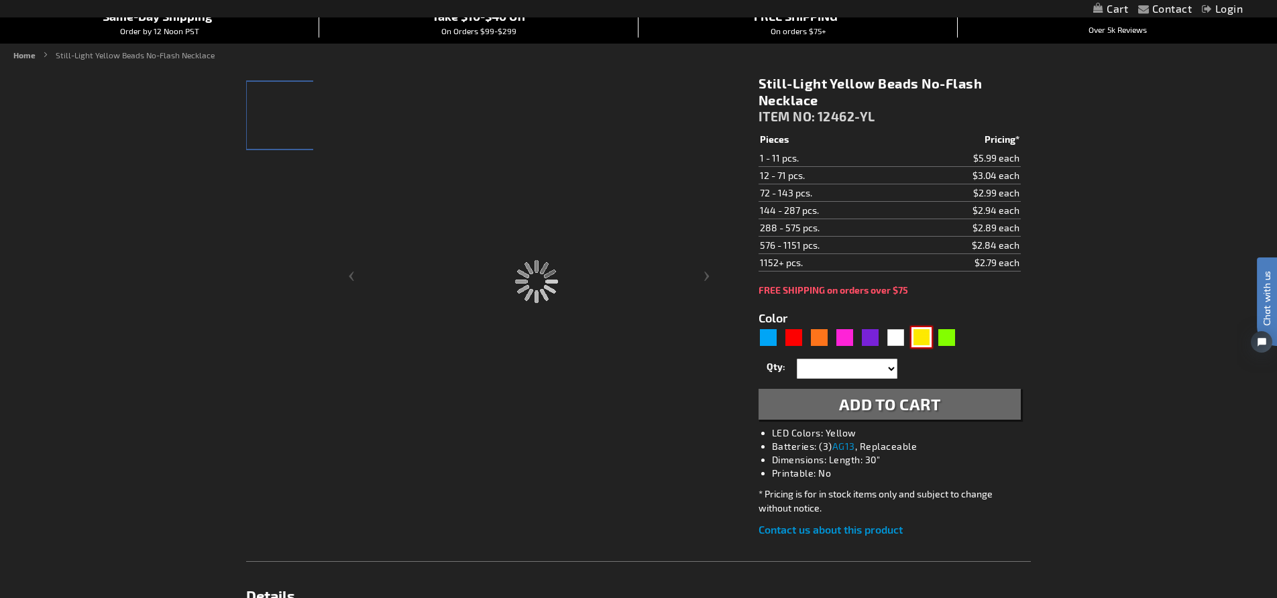
type input "12462-YL"
type input "Customize - Still-Light Yellow Beads No-Flash Necklace - ITEM NO: 12462-YL"
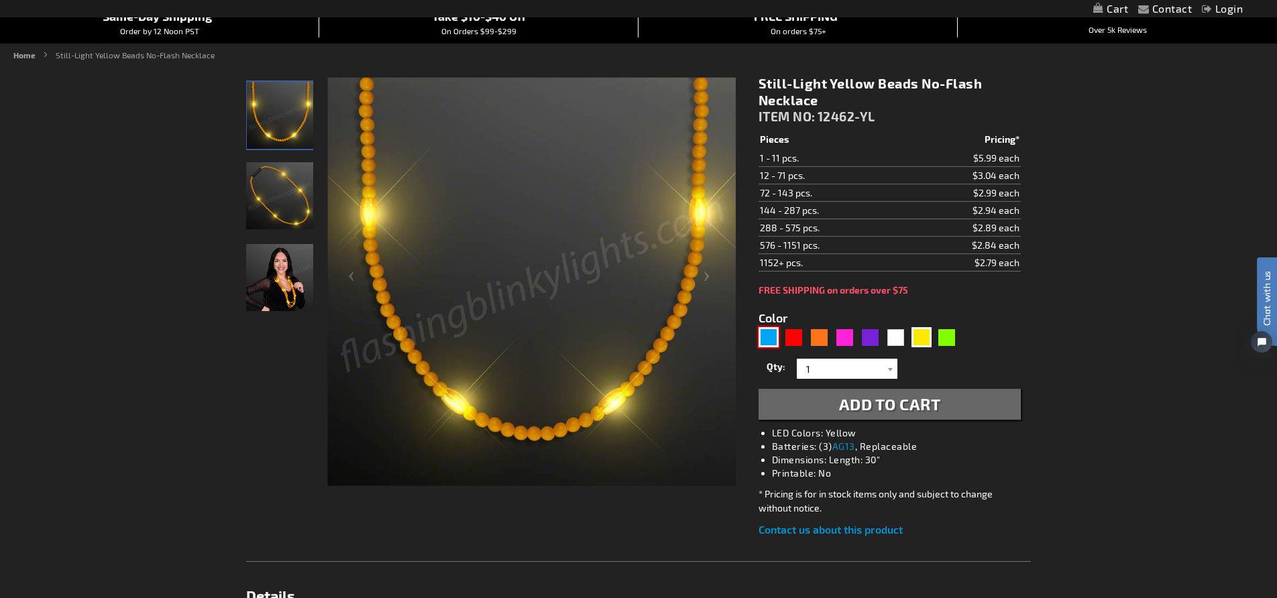
click at [775, 345] on div "Blue" at bounding box center [768, 337] width 20 height 20
type input "5629"
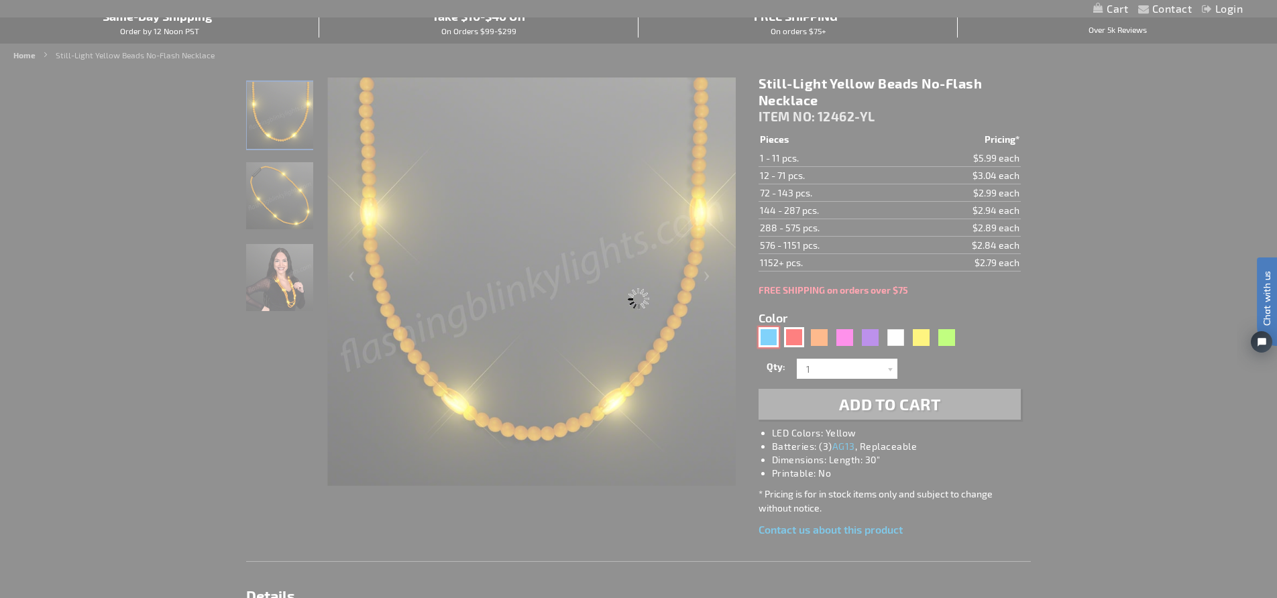
type input "12462-BL"
type input "Customize - Still-Light Blue Beads No-Flash Necklace - ITEM NO: 12462-BL"
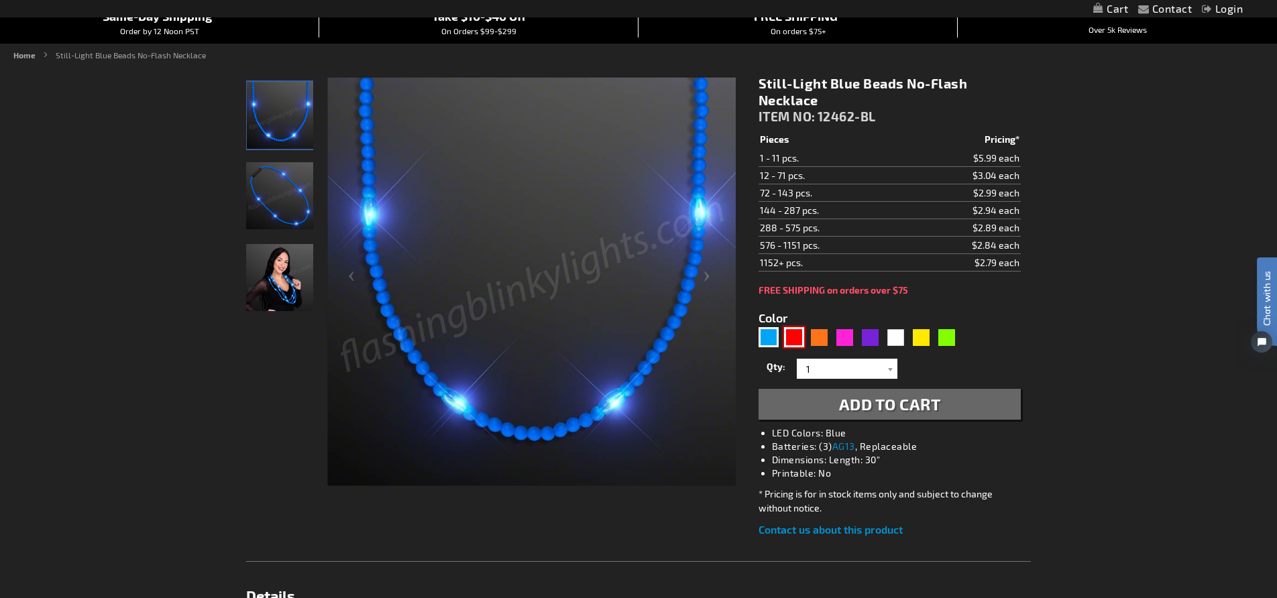
click at [794, 339] on div "Red" at bounding box center [794, 337] width 20 height 20
type input "5641"
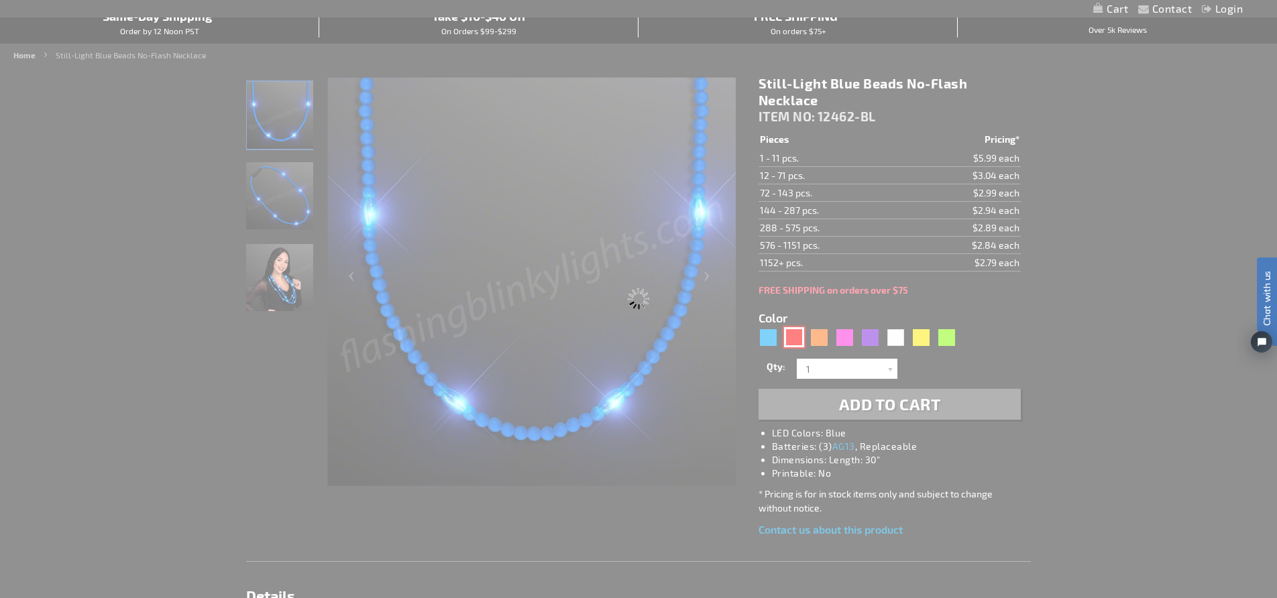
type input "12462-RD"
type input "Customize - Still-Light Red Beads No-Flash Necklace - ITEM NO: 12462-RD"
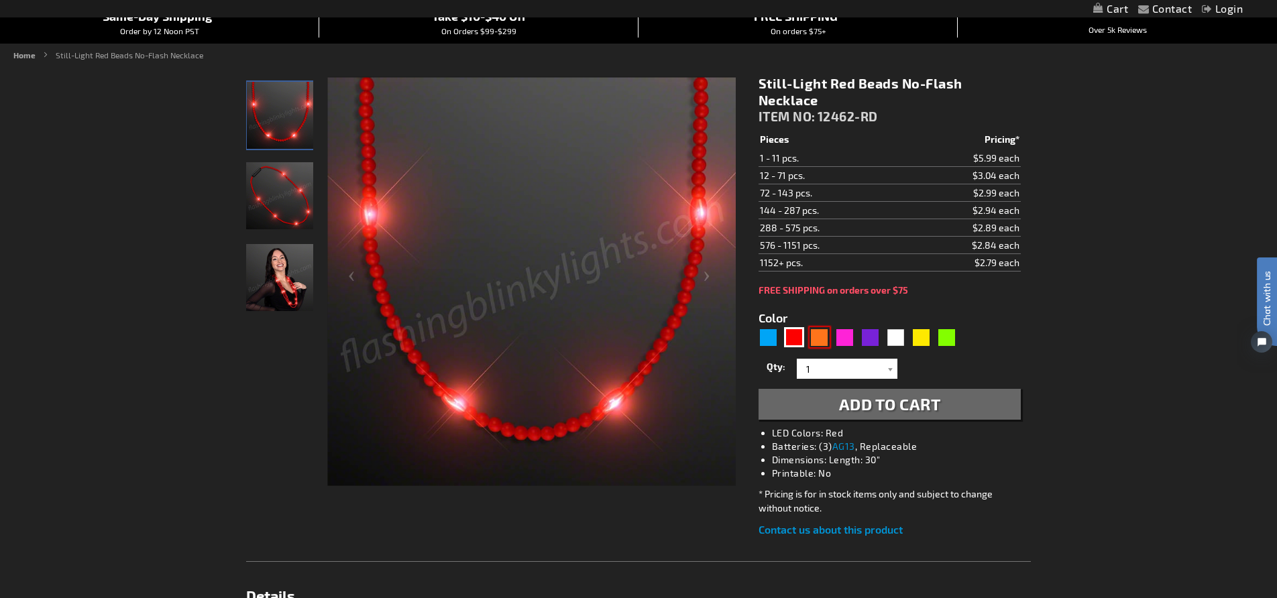
click at [821, 337] on div "Orange" at bounding box center [819, 337] width 20 height 20
type input "5637"
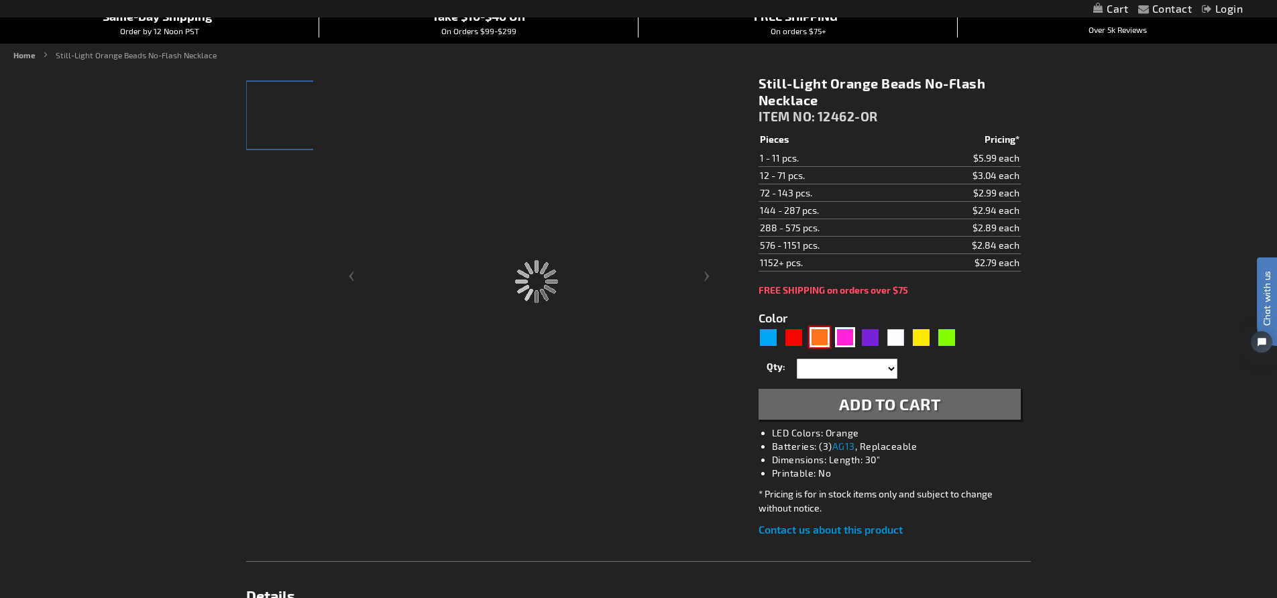
type input "12462-OR"
type input "Customize - Still-Light Orange Beads No-Flash Necklace - ITEM NO: 12462-OR"
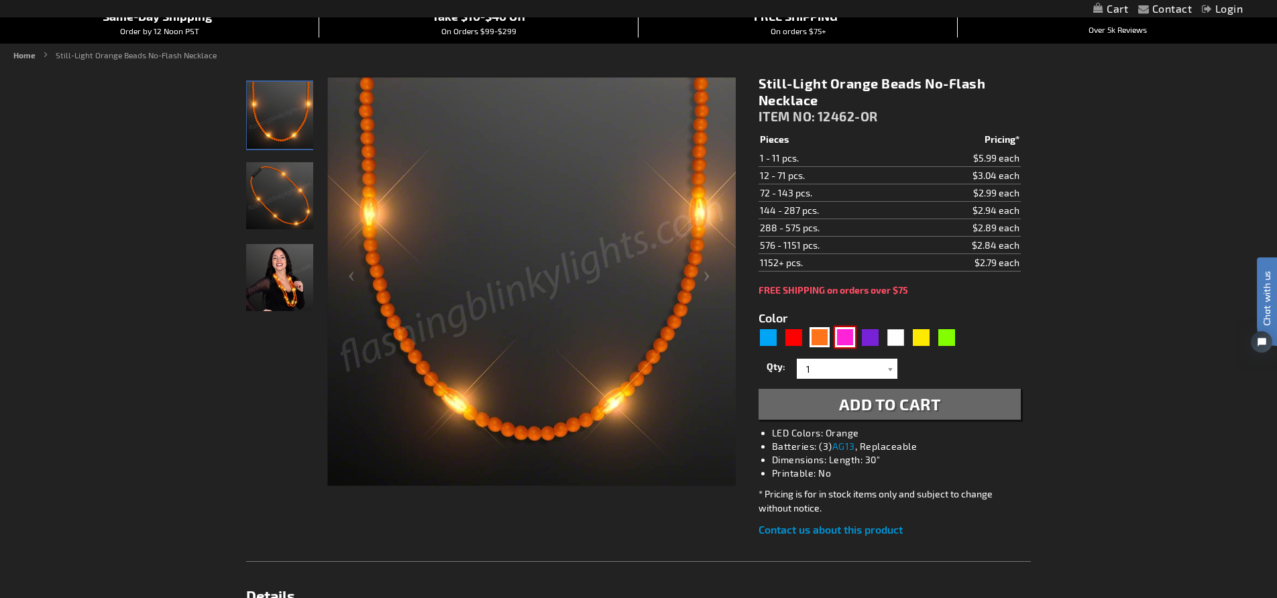
click at [843, 336] on div "Pink" at bounding box center [845, 337] width 20 height 20
type input "5639"
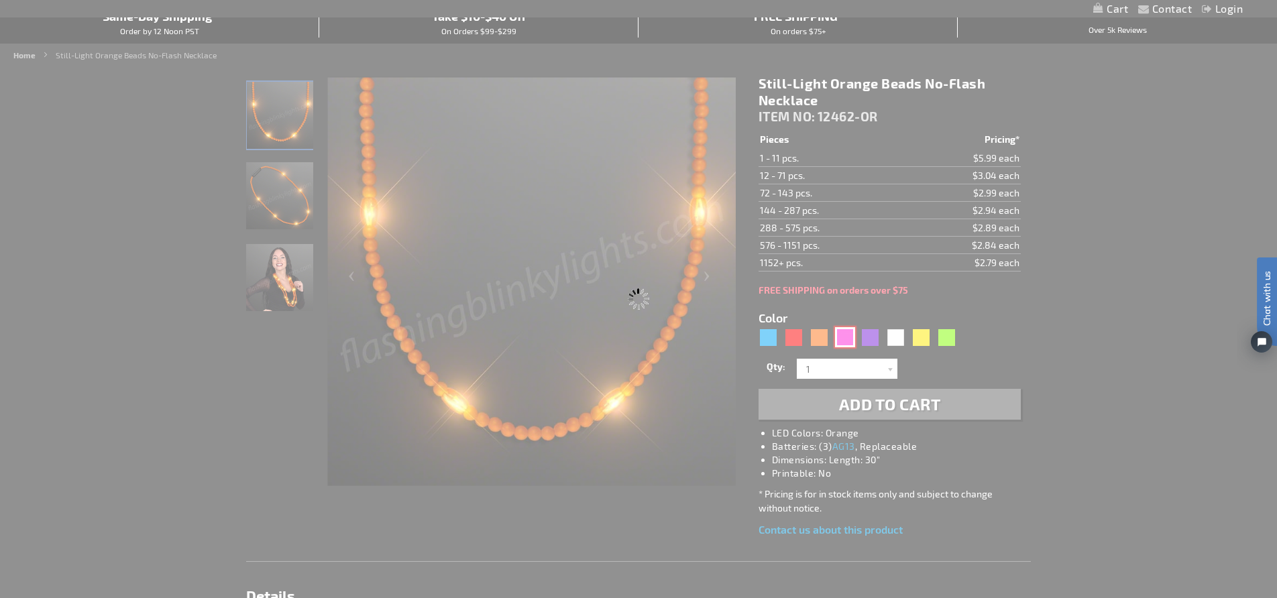
type input "12462-PK"
type input "Customize - Still-Light Pink Beads No-Flash Necklace - ITEM NO: 12462-PK"
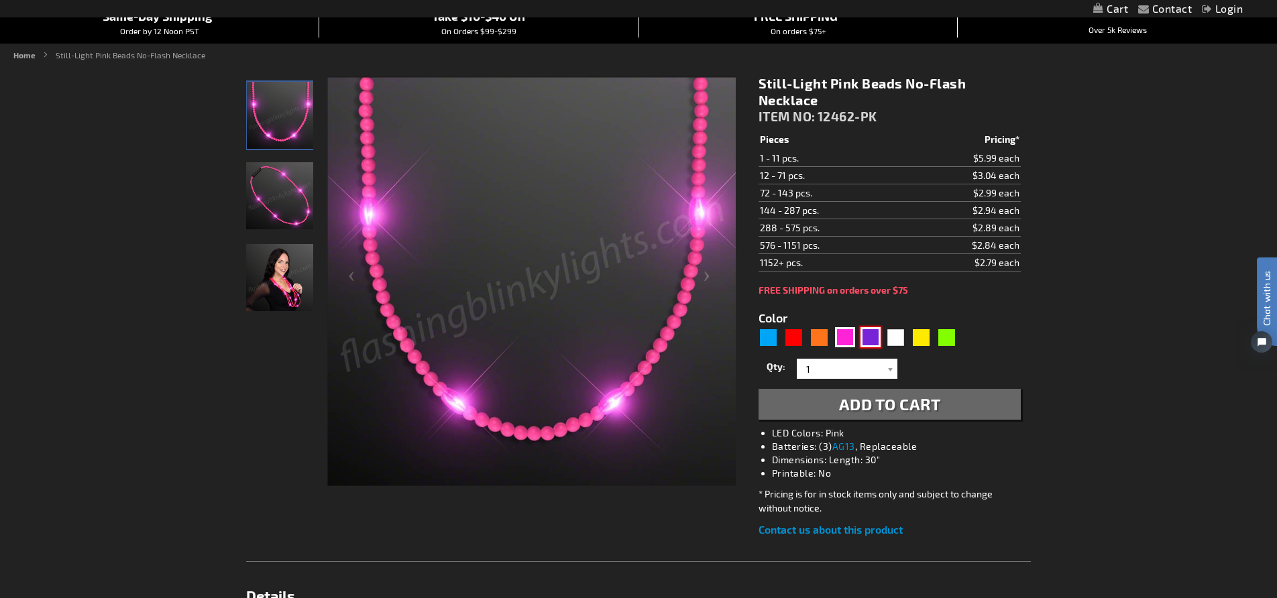
click at [865, 339] on div "Purple" at bounding box center [870, 337] width 20 height 20
type input "5640"
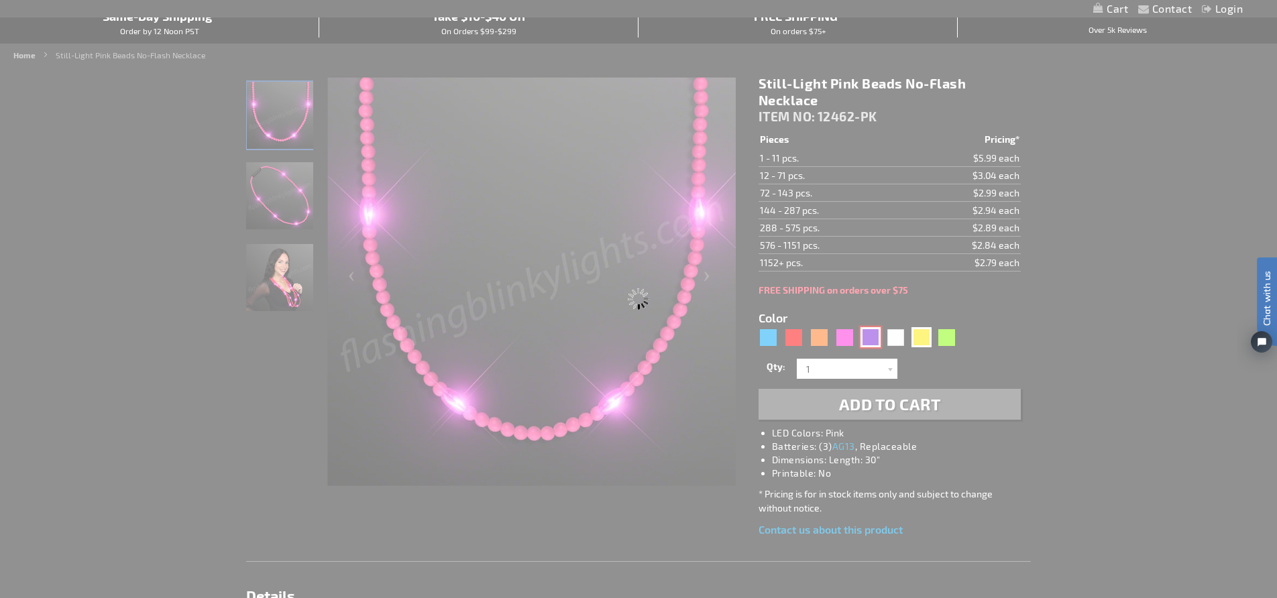
type input "12462-PR"
type input "Customize - Still-Light Purple Beads No-Flash Necklace - ITEM NO: 12462-PR"
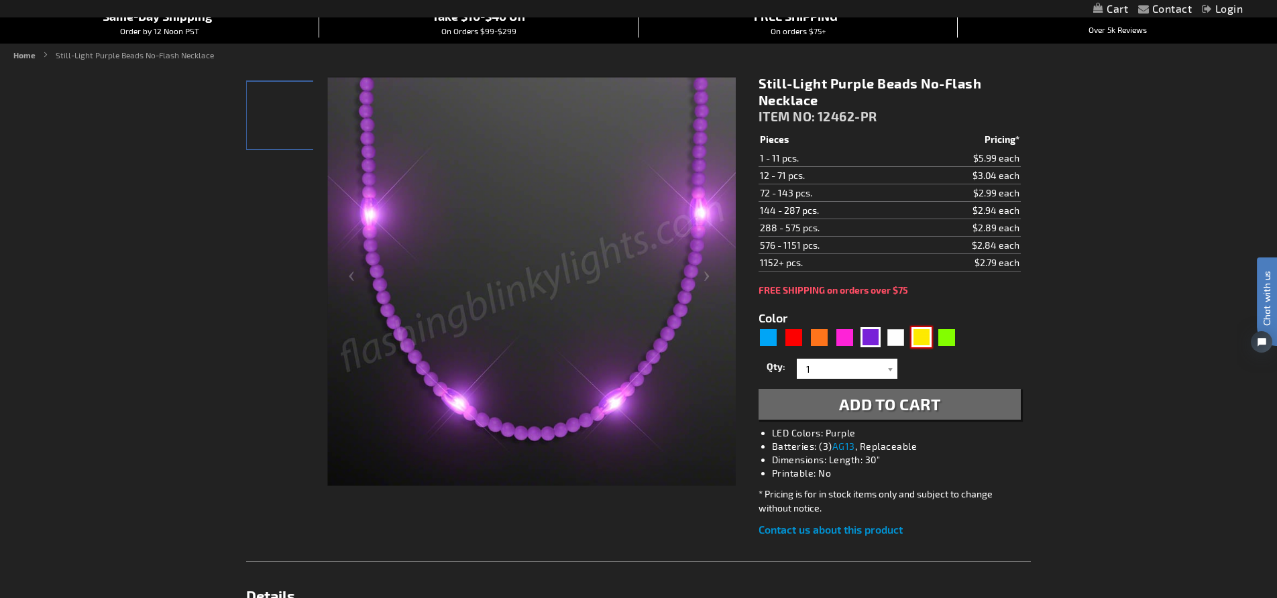
click at [923, 339] on div "Yellow" at bounding box center [921, 337] width 20 height 20
type input "5647"
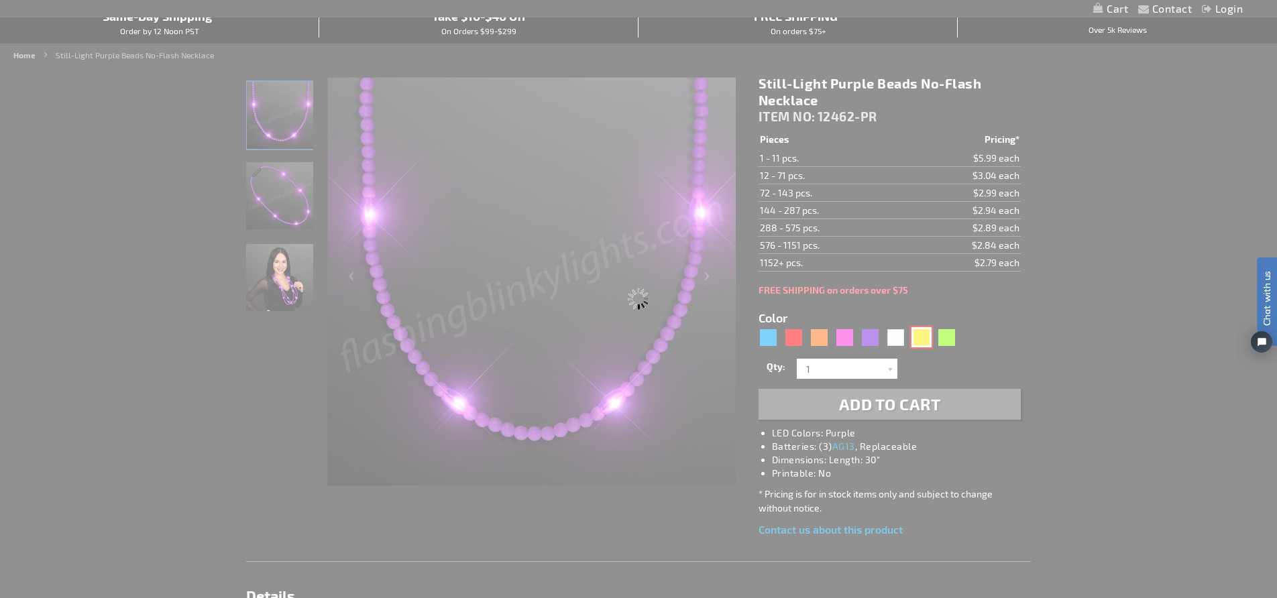
type input "12462-YL"
type input "Customize - Still-Light Yellow Beads No-Flash Necklace - ITEM NO: 12462-YL"
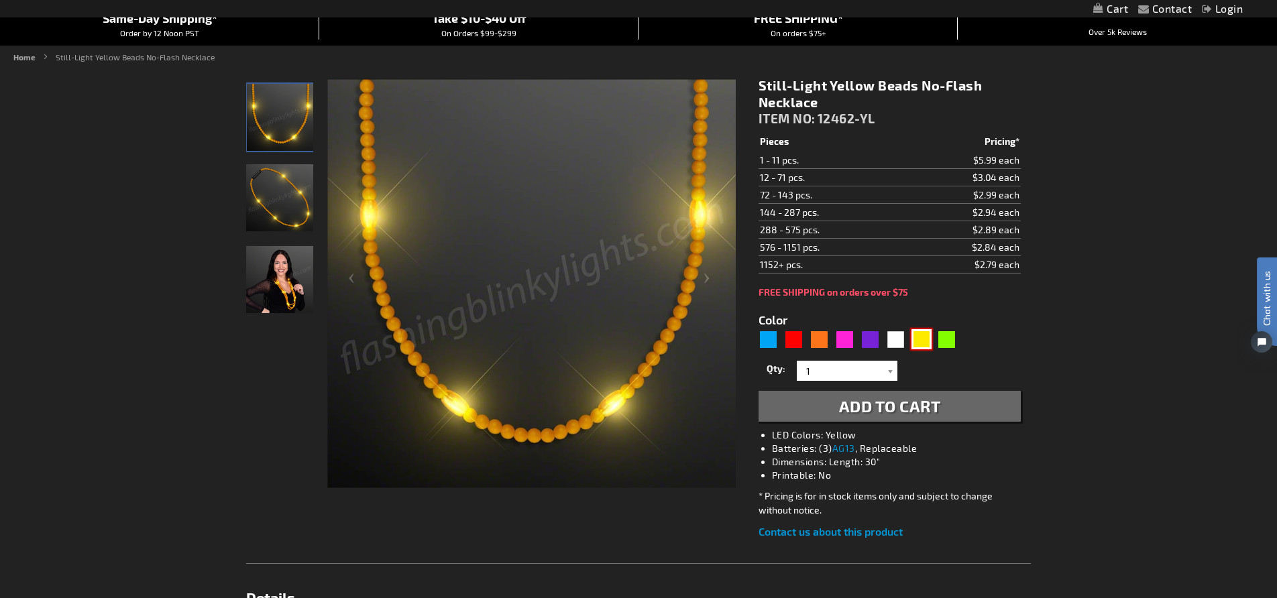
scroll to position [129, 0]
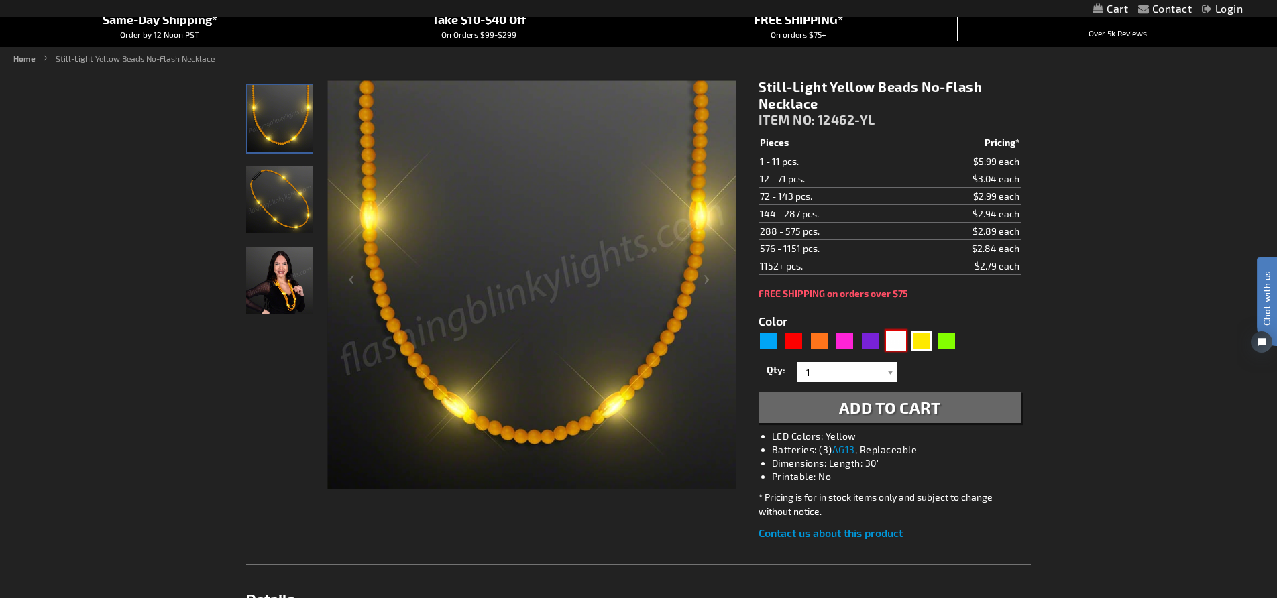
click at [888, 337] on div "White" at bounding box center [896, 341] width 20 height 20
type input "5646"
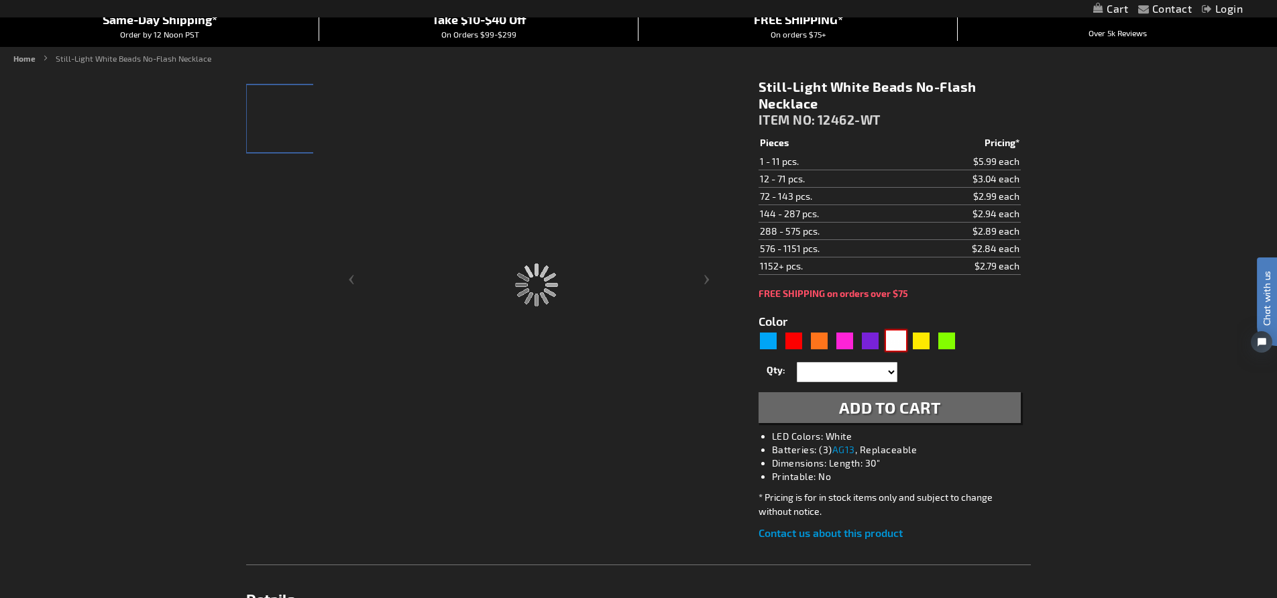
type input "12462-WT"
type input "Customize - Still-Light White Beads No-Flash Necklace - ITEM NO: 12462-WT"
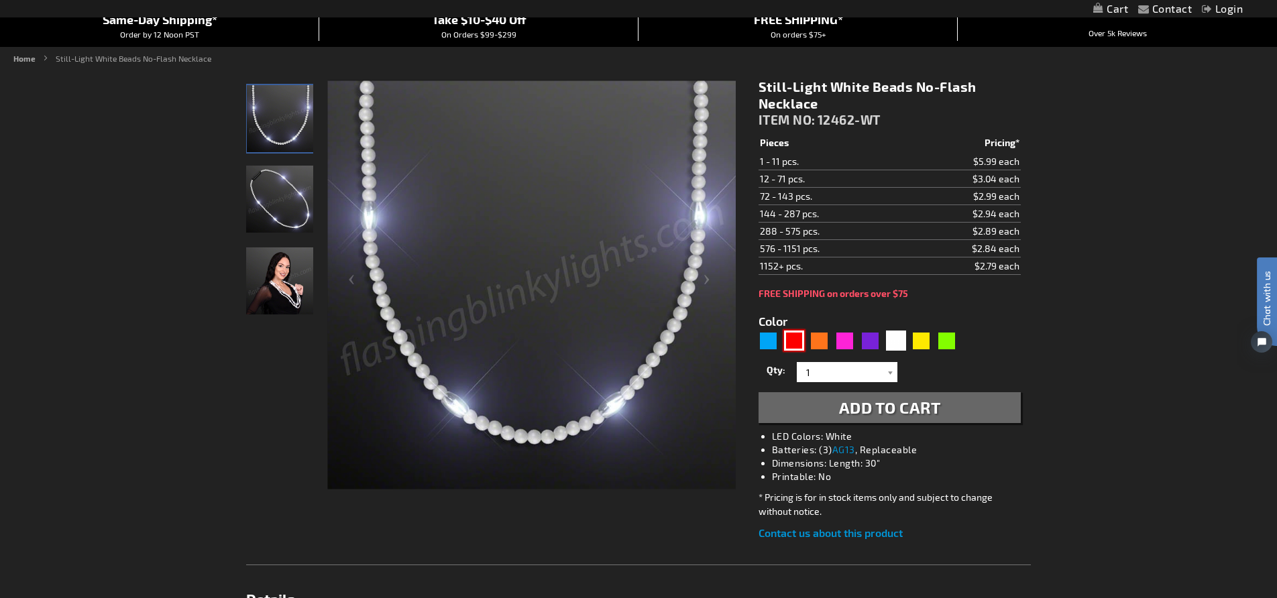
click at [789, 343] on div "Red" at bounding box center [794, 341] width 20 height 20
type input "5641"
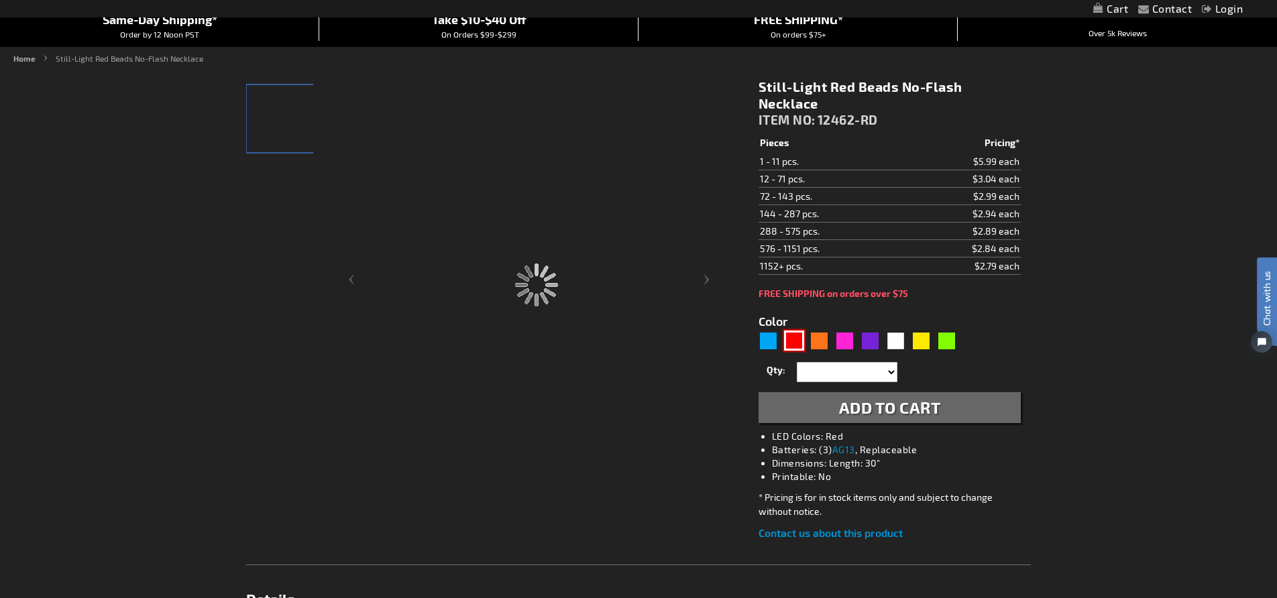
type input "12462-RD"
type input "Customize - Still-Light Red Beads No-Flash Necklace - ITEM NO: 12462-RD"
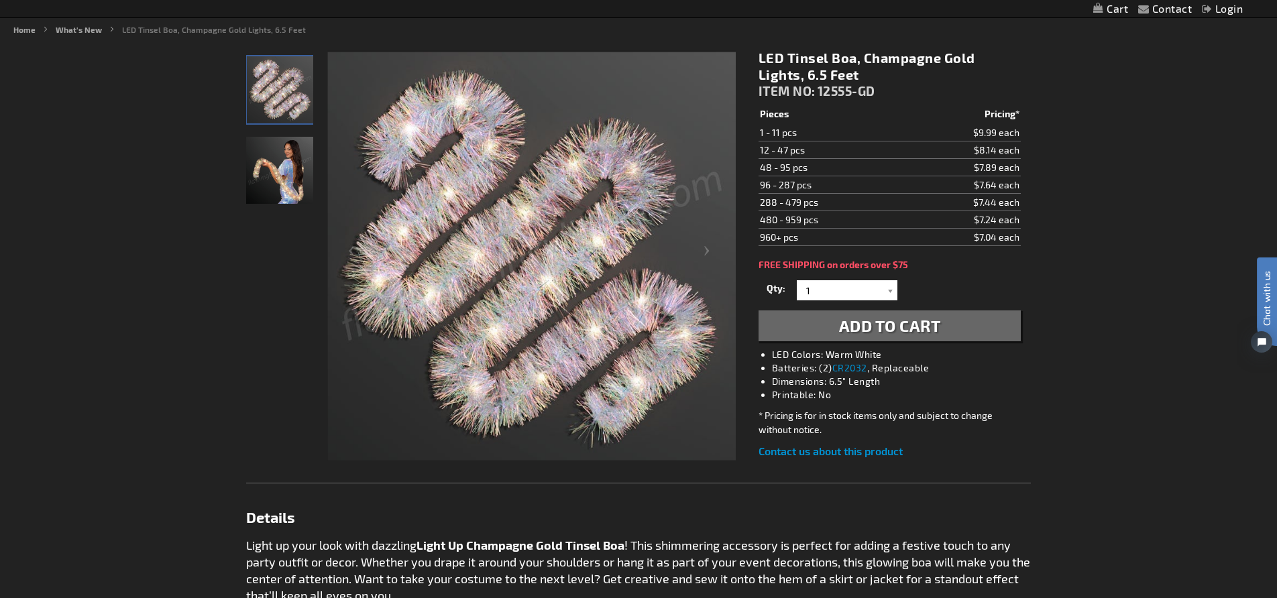
scroll to position [176, 0]
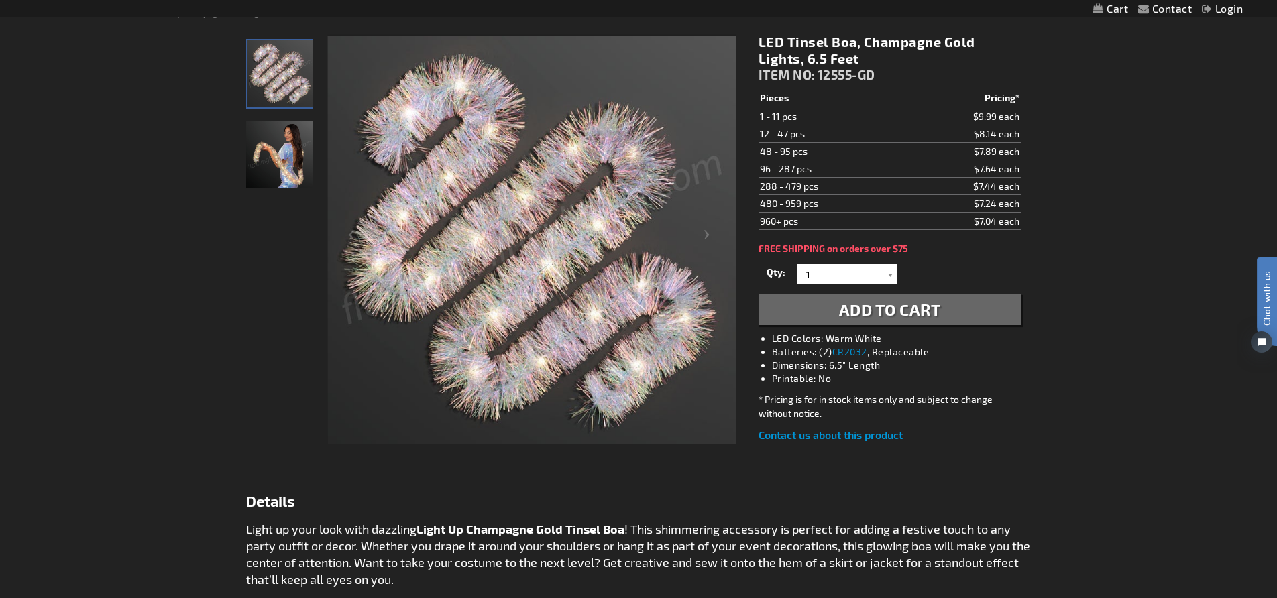
click at [298, 159] on img "Woman displaying Light Up Tinsel Boa, Champagne Gold" at bounding box center [279, 154] width 67 height 67
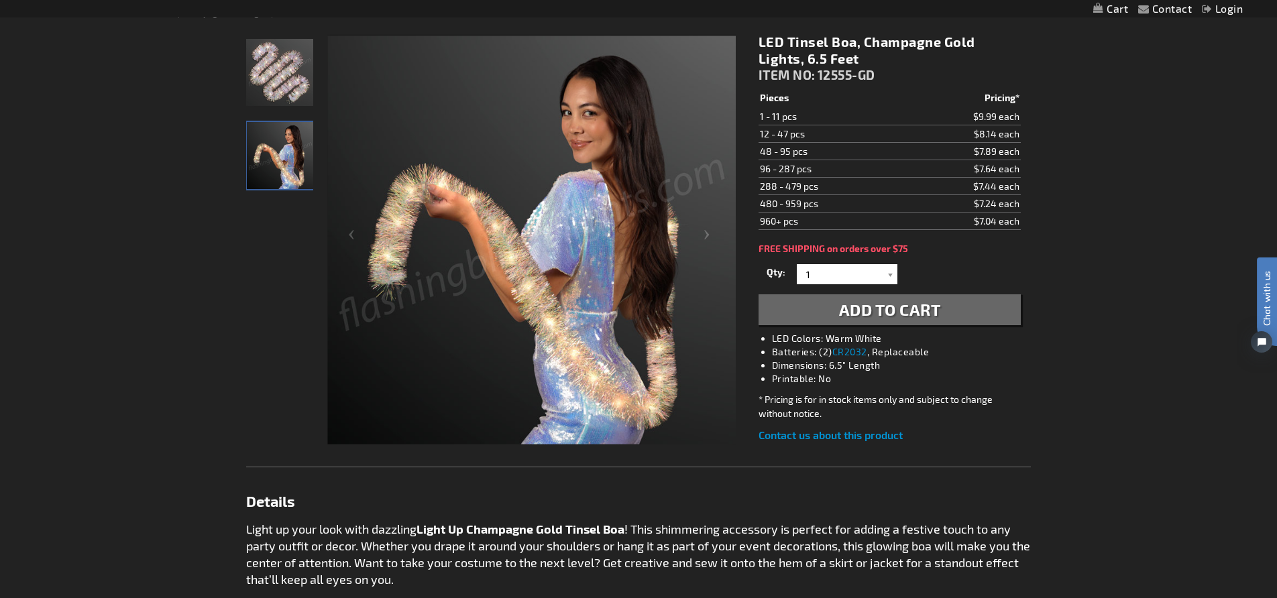
click at [259, 80] on img "Light Up Tinsel Boa, Champagne Gold" at bounding box center [279, 72] width 67 height 67
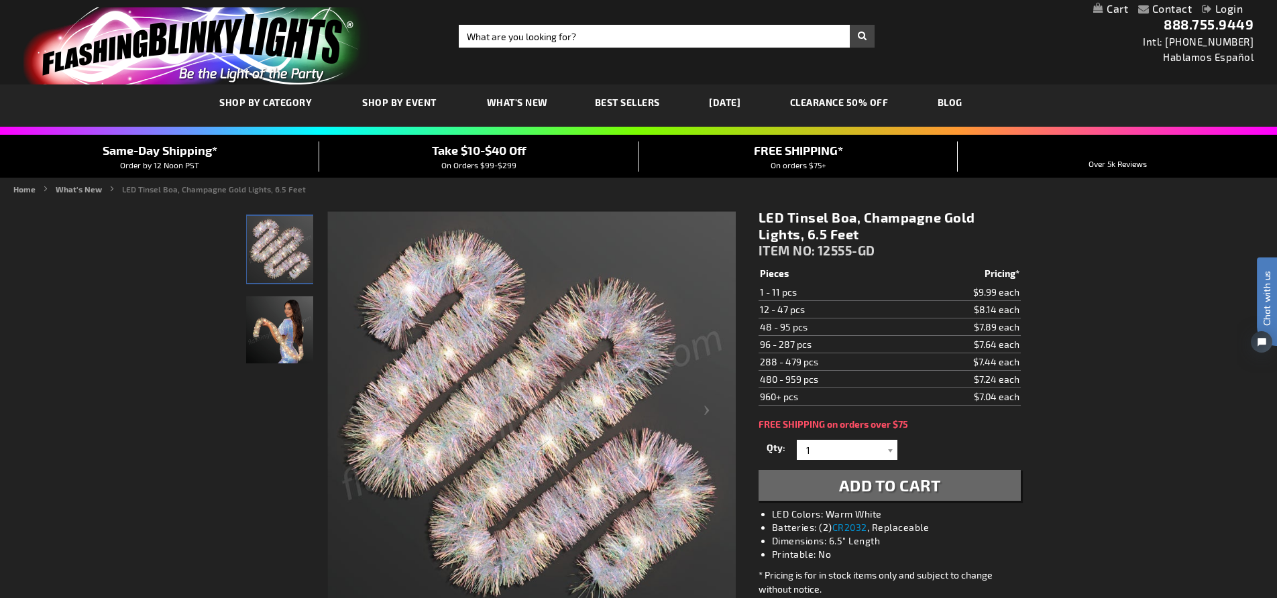
scroll to position [0, 0]
